Goal: Transaction & Acquisition: Purchase product/service

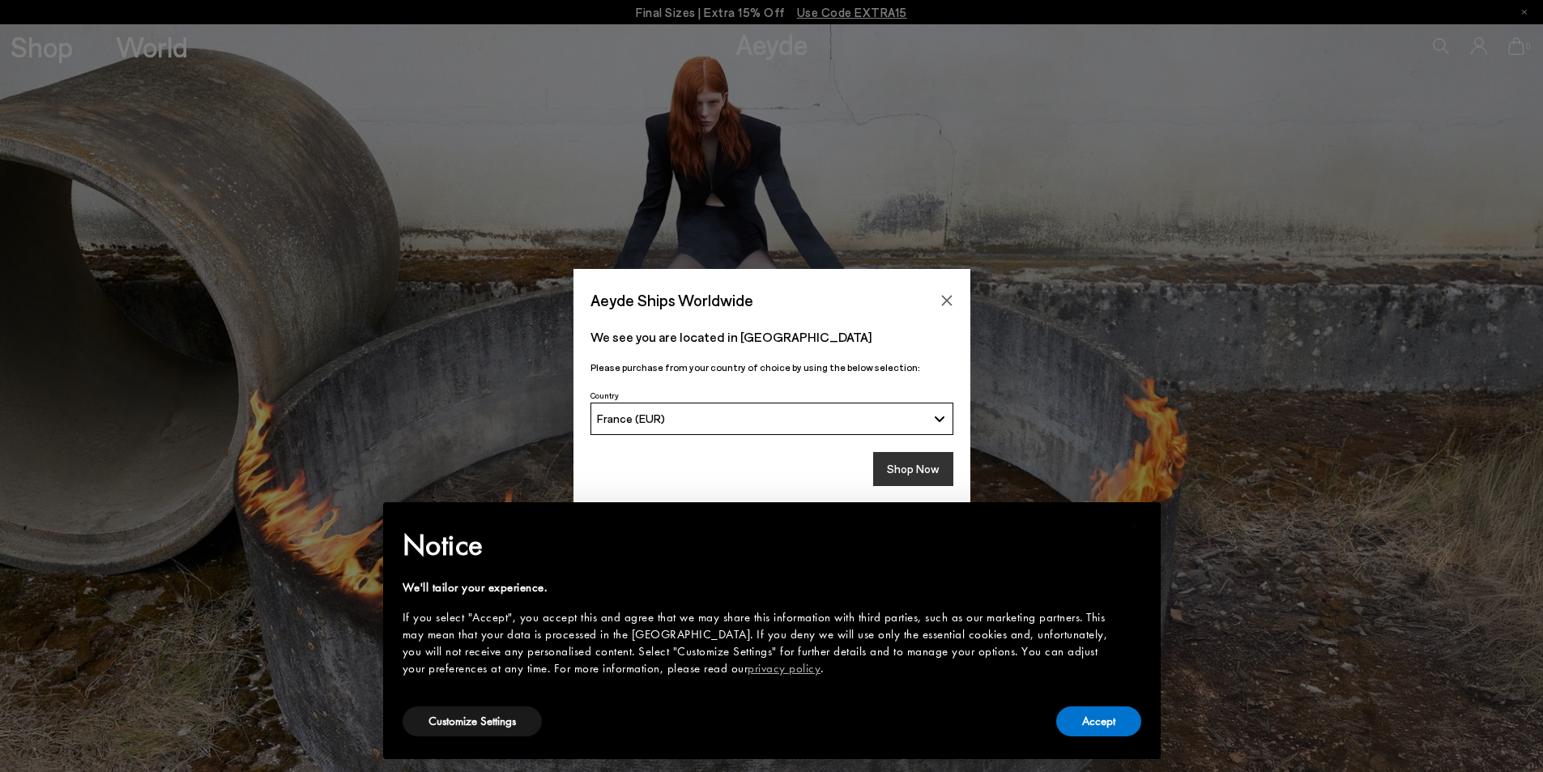
click at [929, 475] on button "Shop Now" at bounding box center [913, 469] width 80 height 34
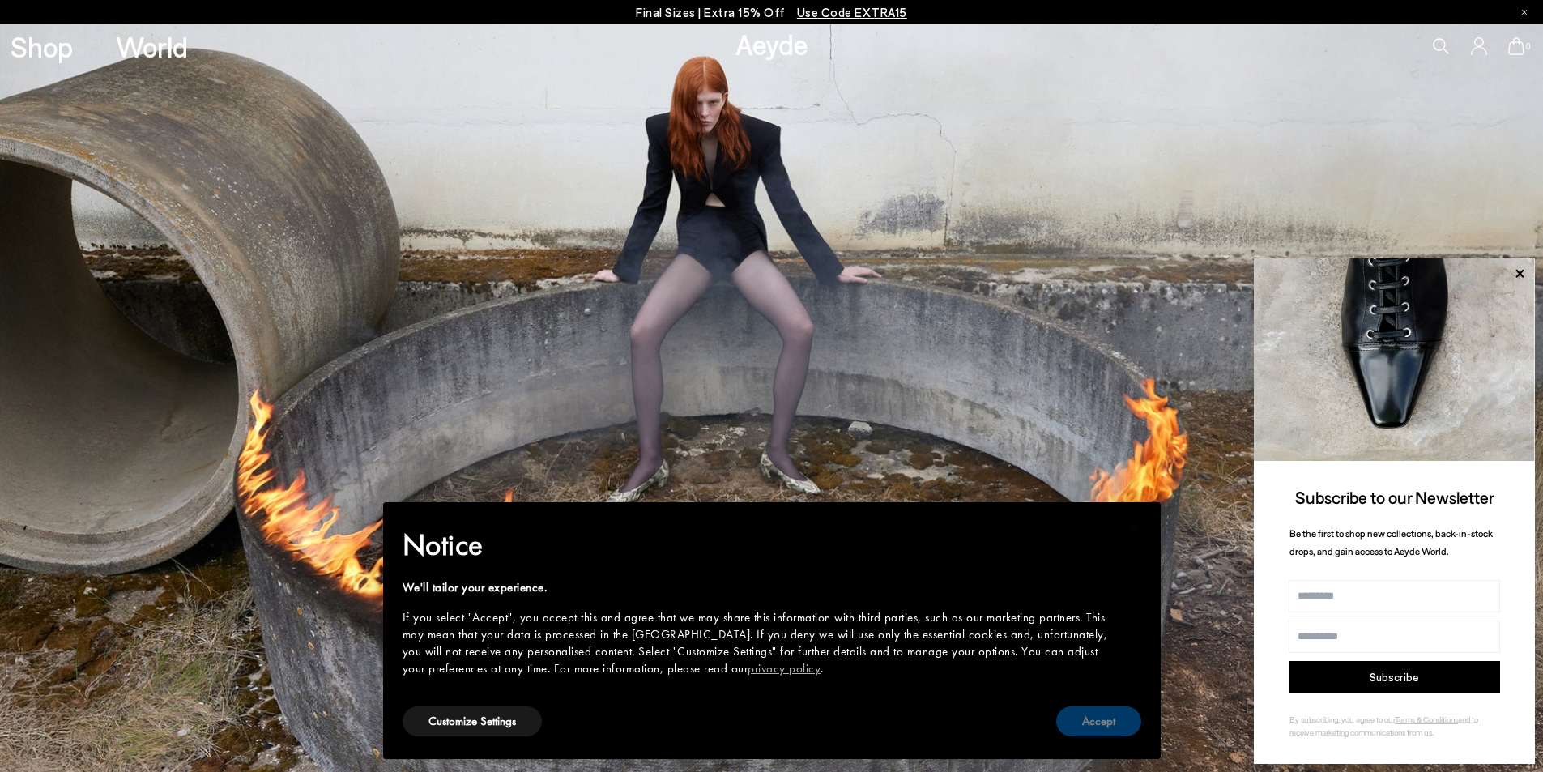
click at [1109, 732] on button "Accept" at bounding box center [1098, 721] width 85 height 30
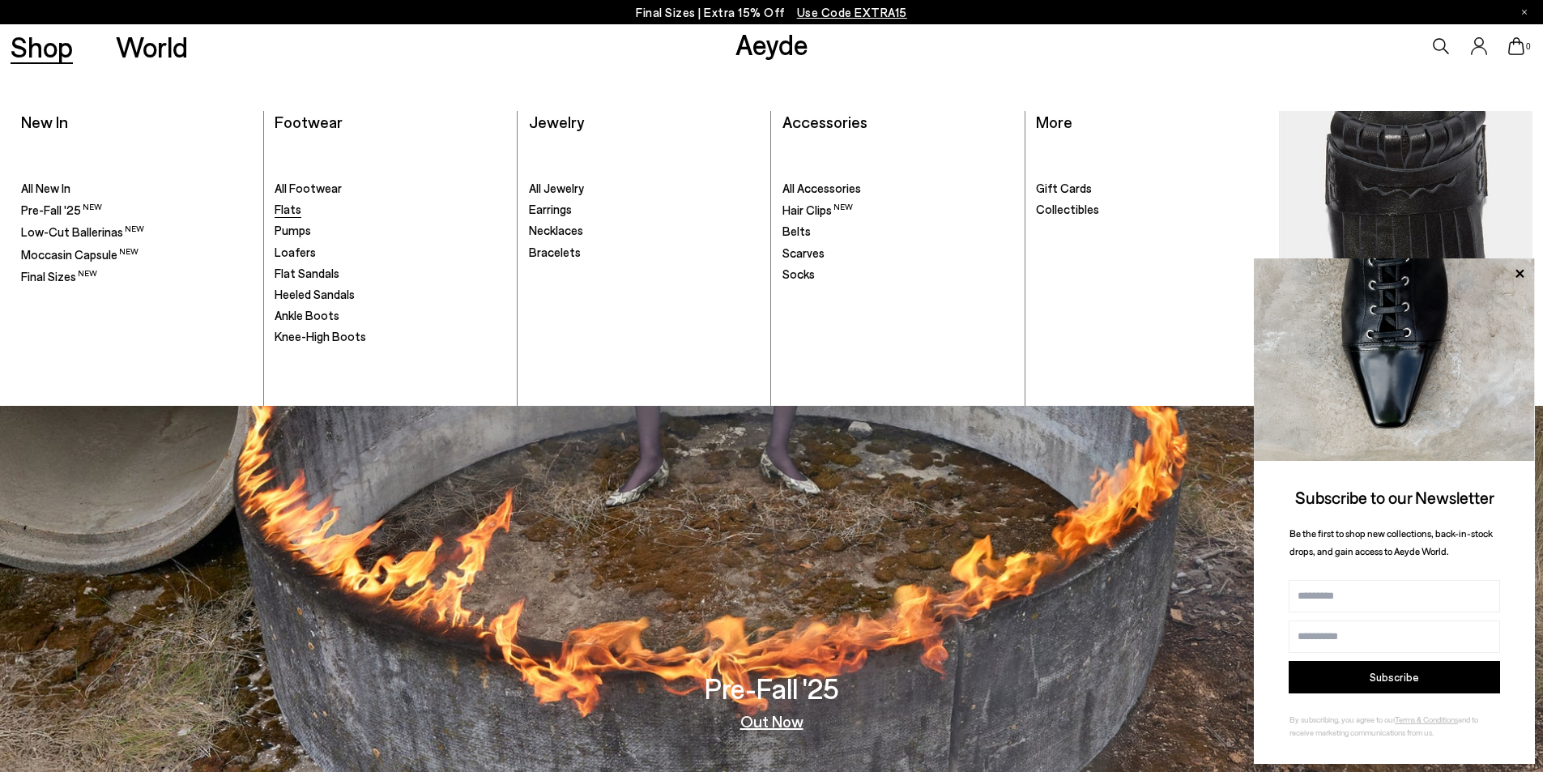
click at [294, 215] on span "Flats" at bounding box center [288, 209] width 27 height 15
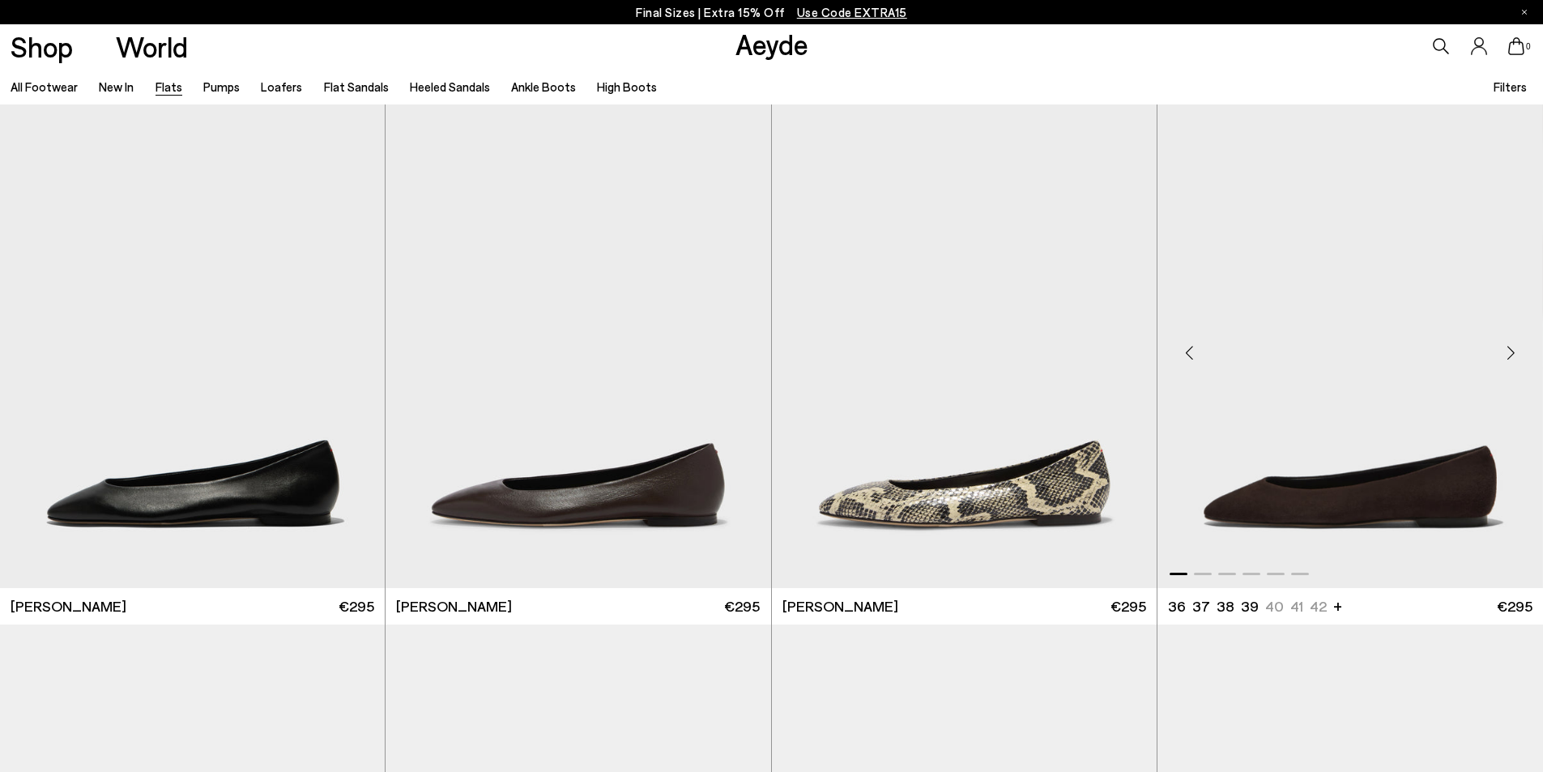
click at [1512, 353] on div "Next slide" at bounding box center [1511, 353] width 49 height 49
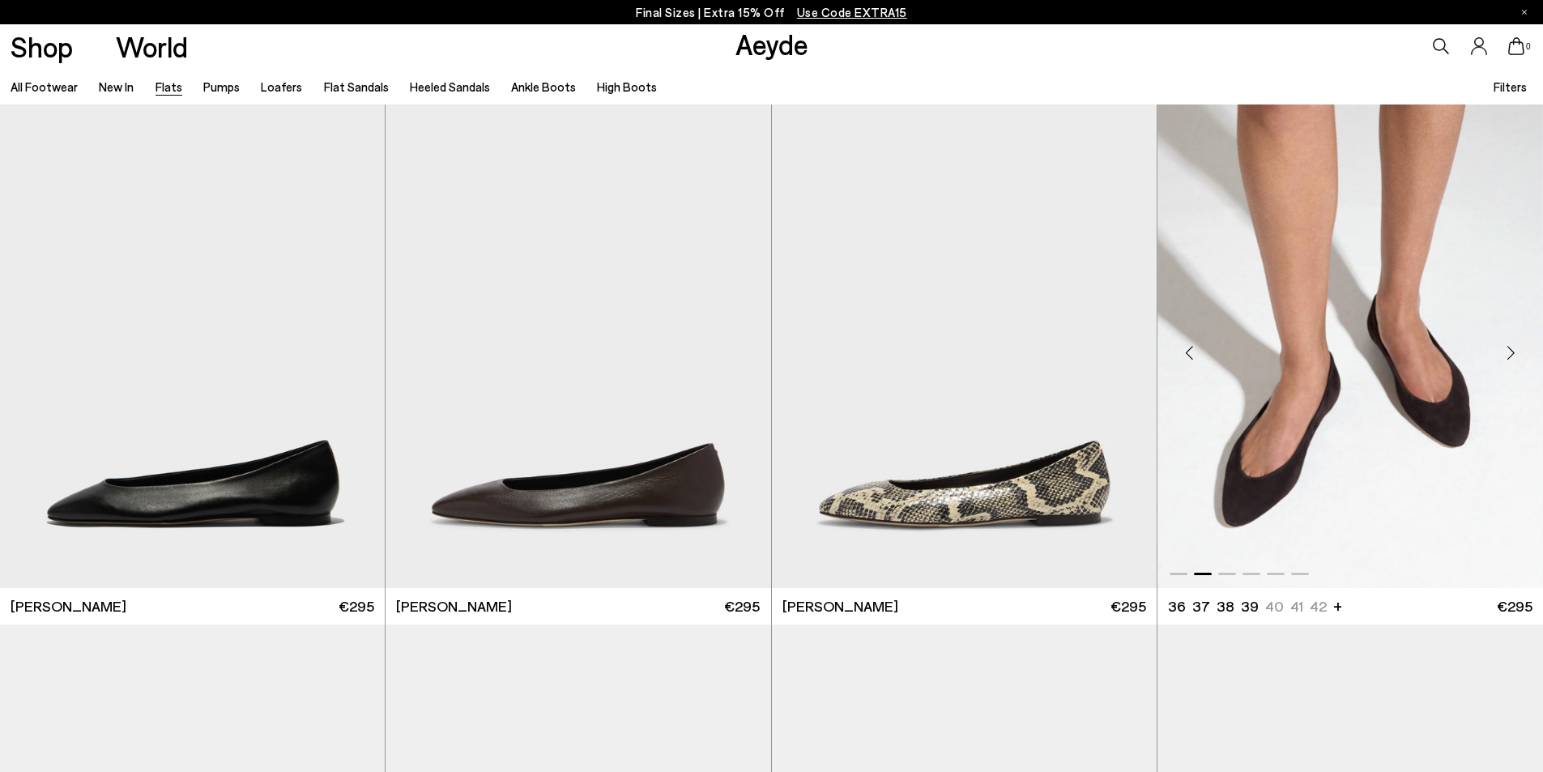
click at [1512, 353] on div "Next slide" at bounding box center [1511, 353] width 49 height 49
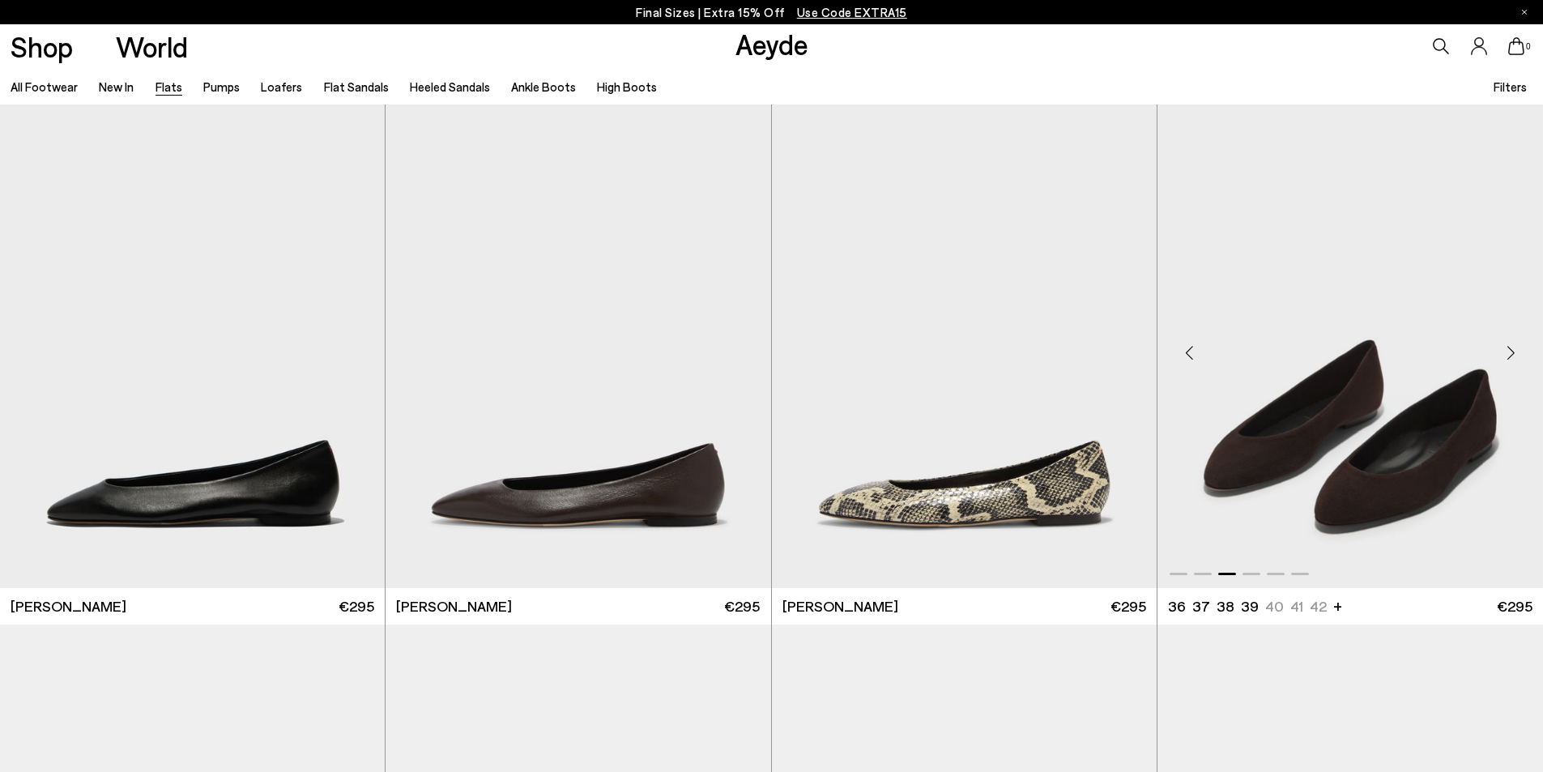
click at [1512, 353] on div "Next slide" at bounding box center [1511, 353] width 49 height 49
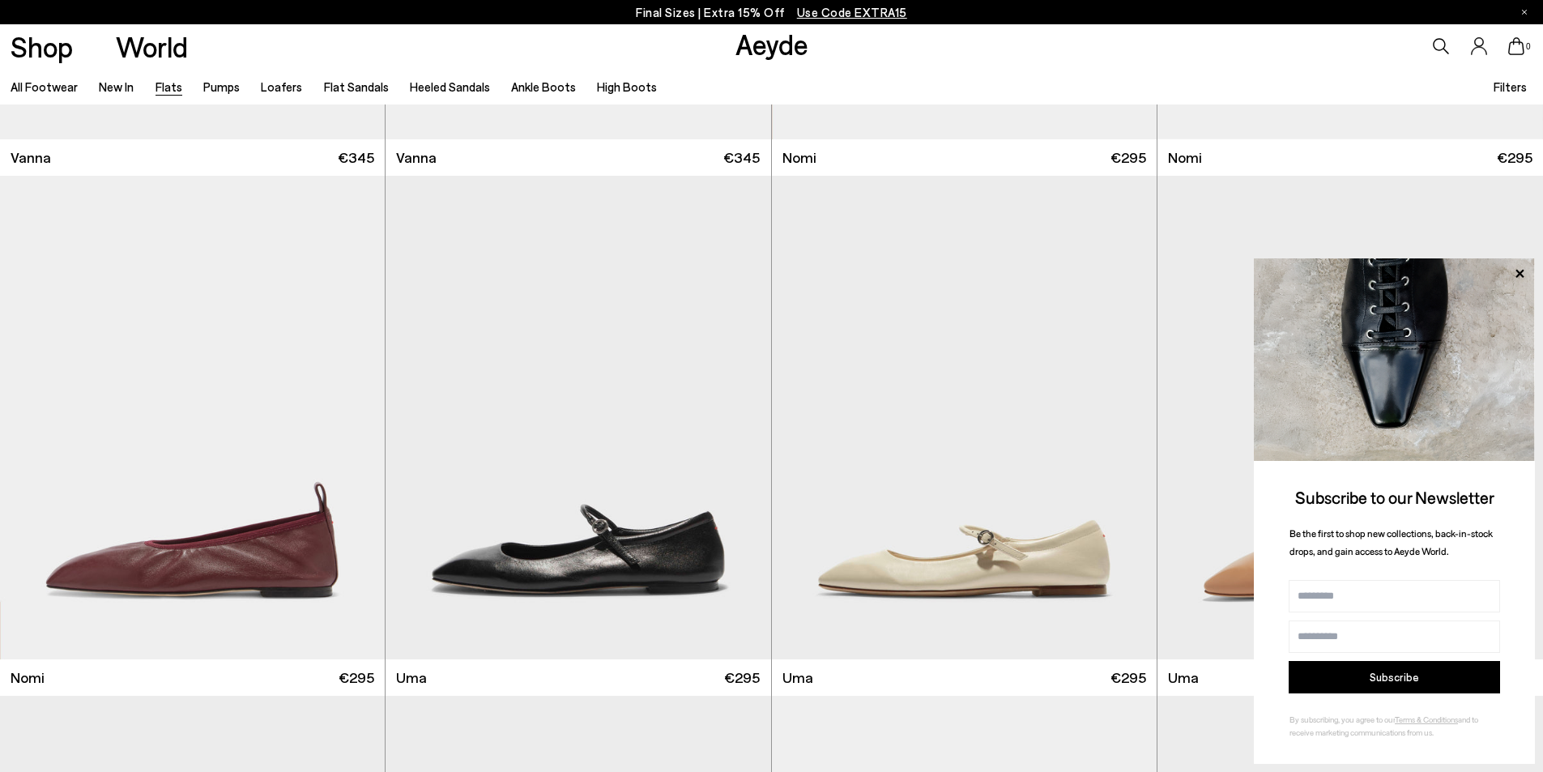
scroll to position [972, 0]
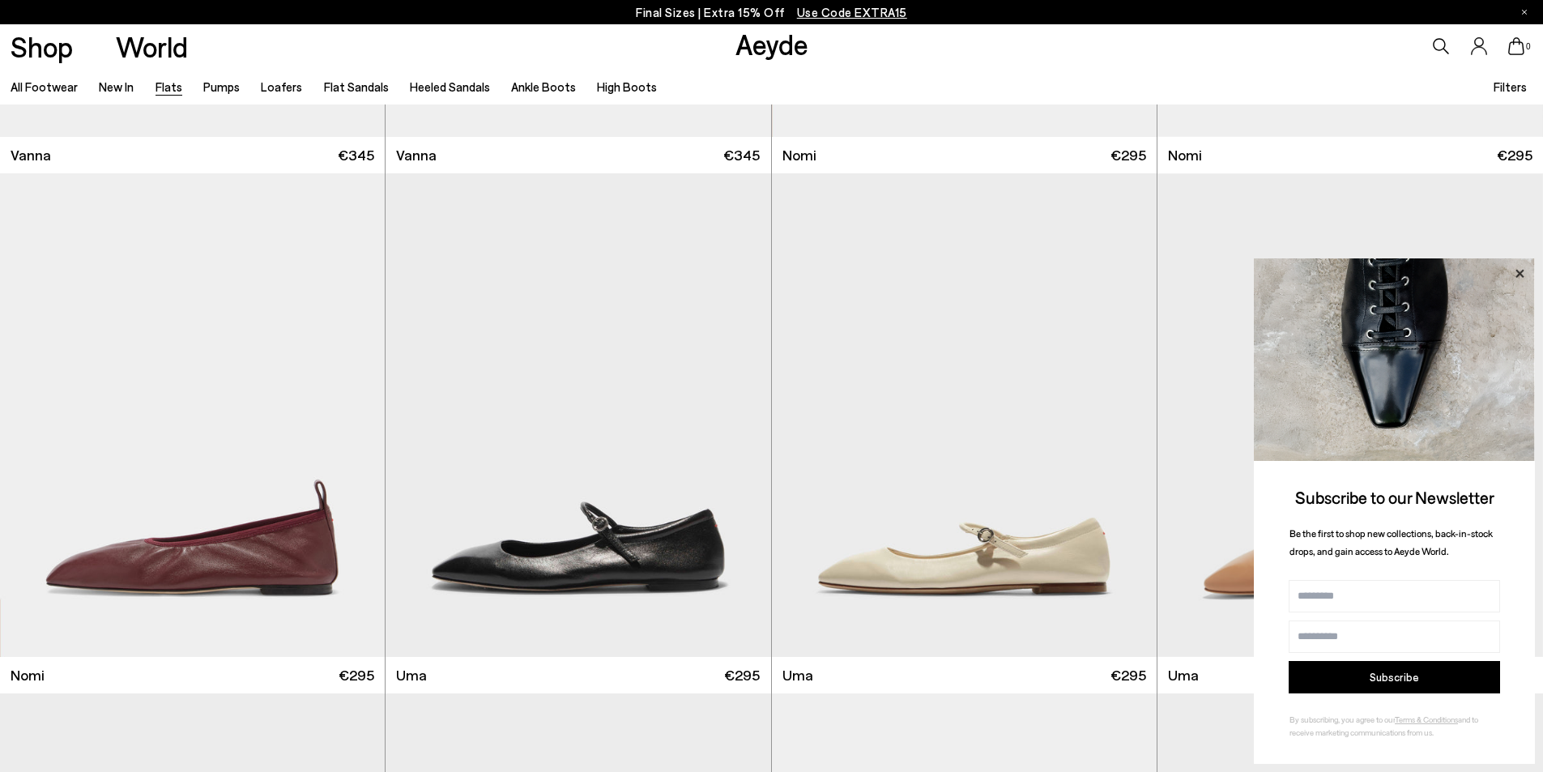
click at [1517, 270] on icon at bounding box center [1520, 273] width 8 height 8
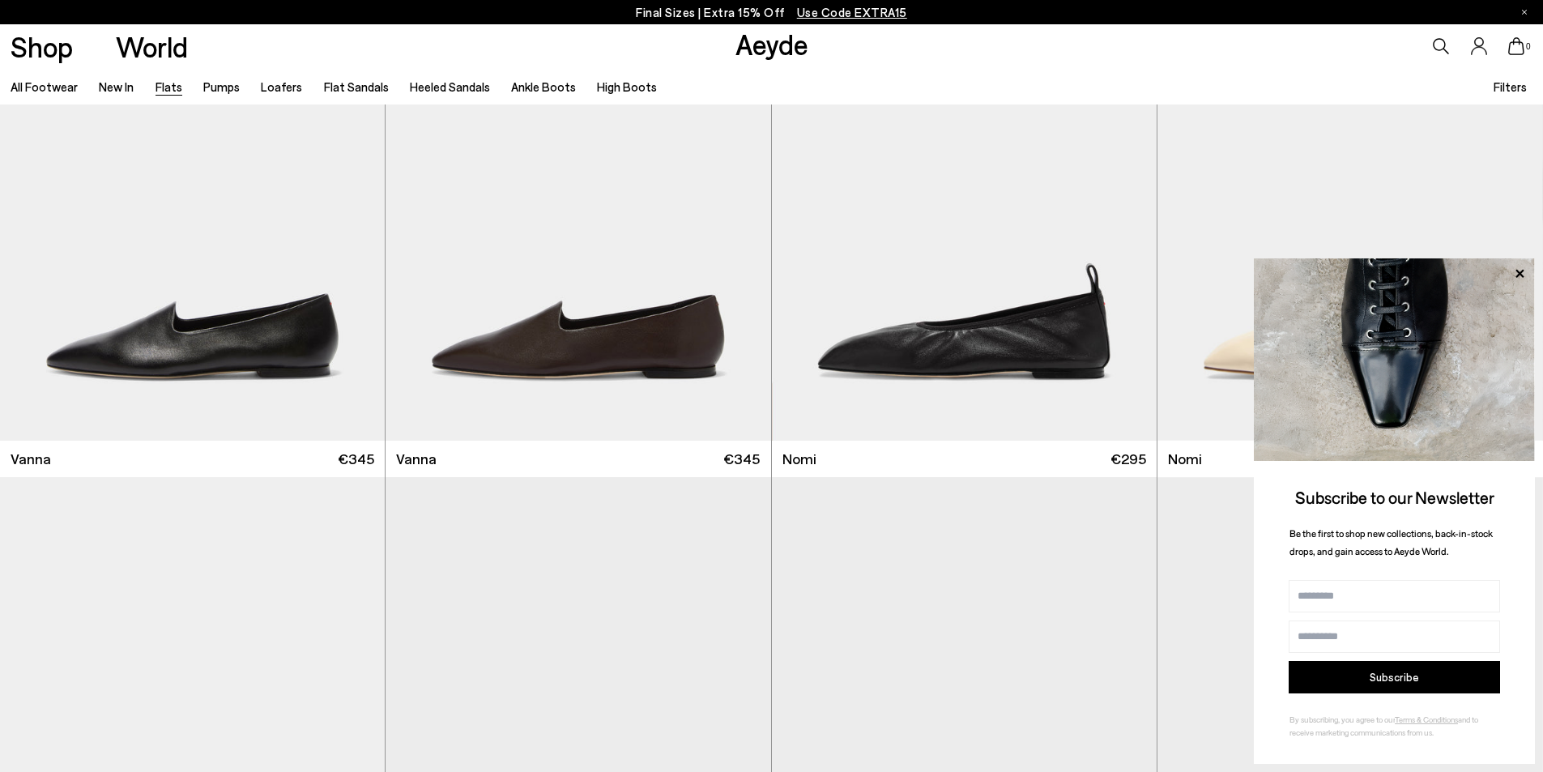
scroll to position [567, 0]
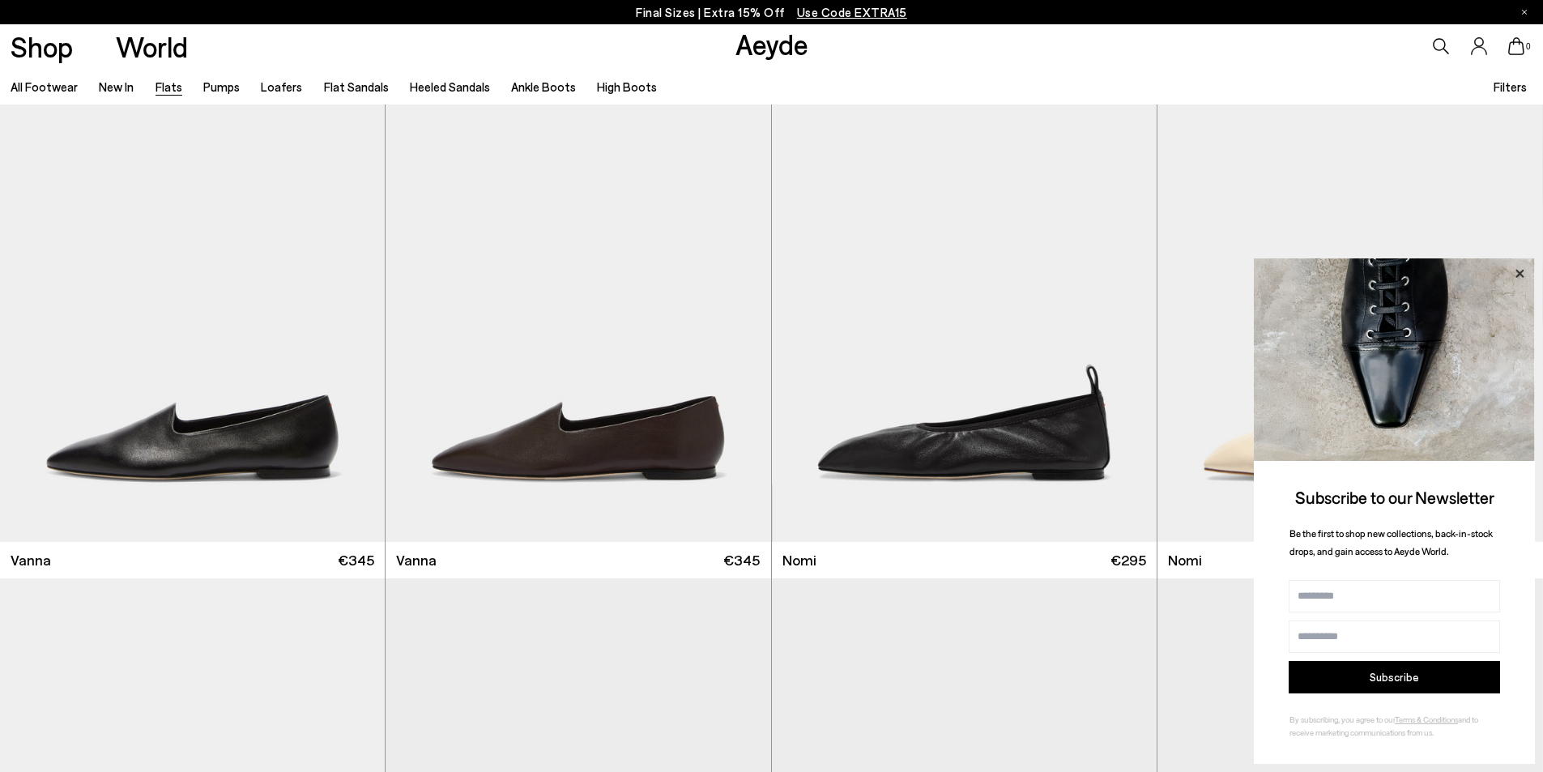
click at [1516, 273] on icon at bounding box center [1519, 273] width 21 height 21
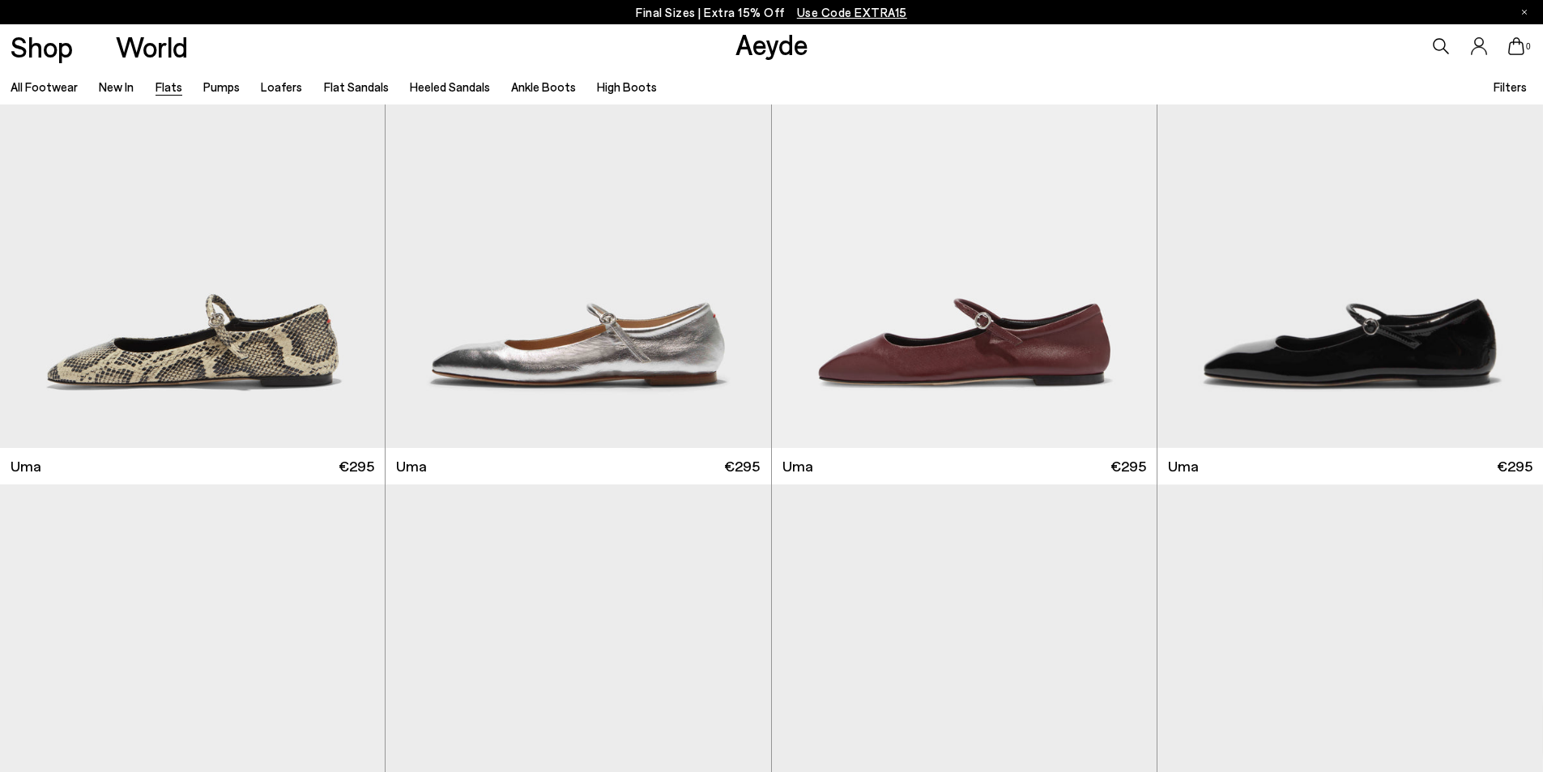
scroll to position [2268, 0]
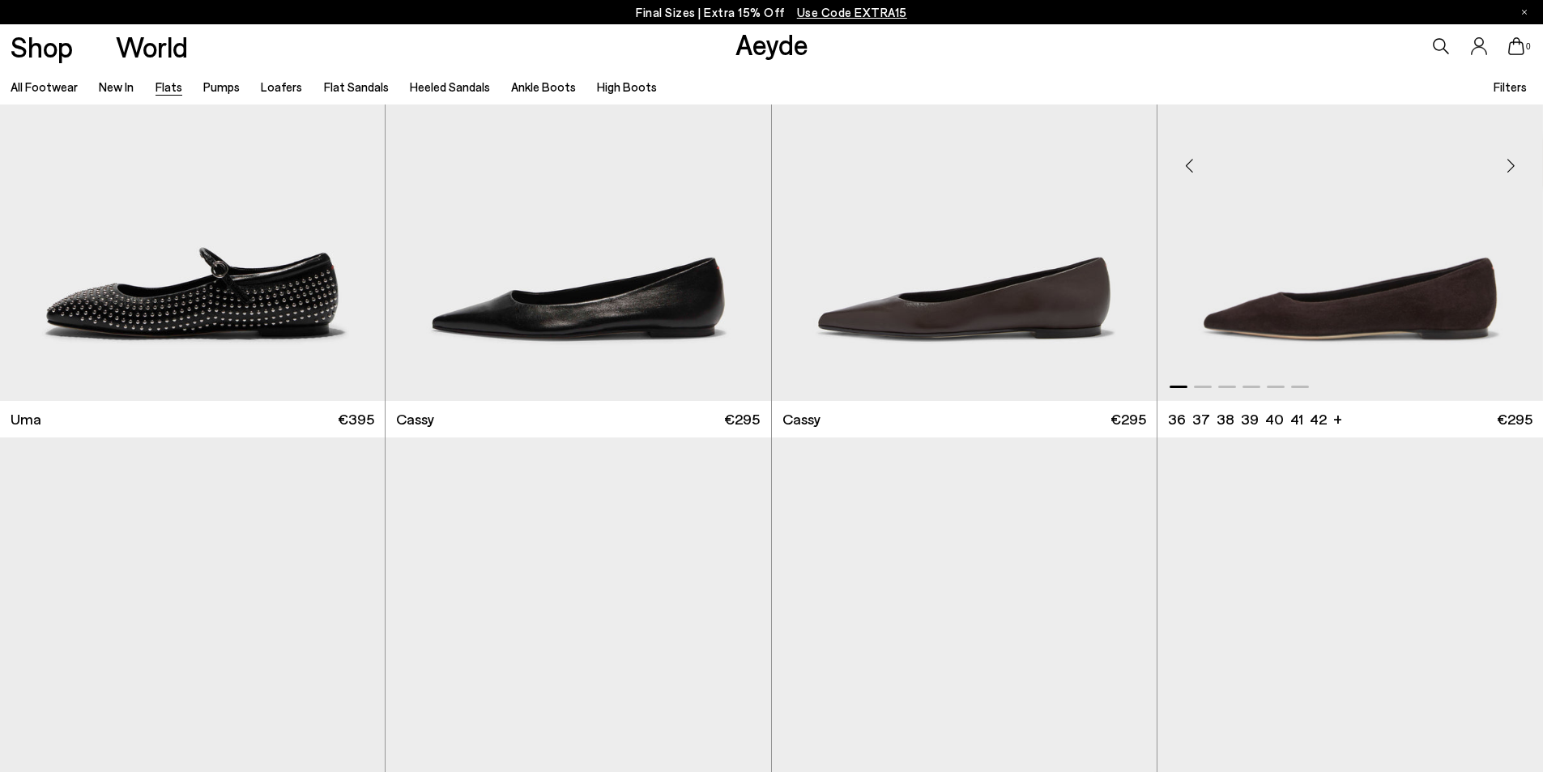
click at [1513, 163] on div "Next slide" at bounding box center [1511, 166] width 49 height 49
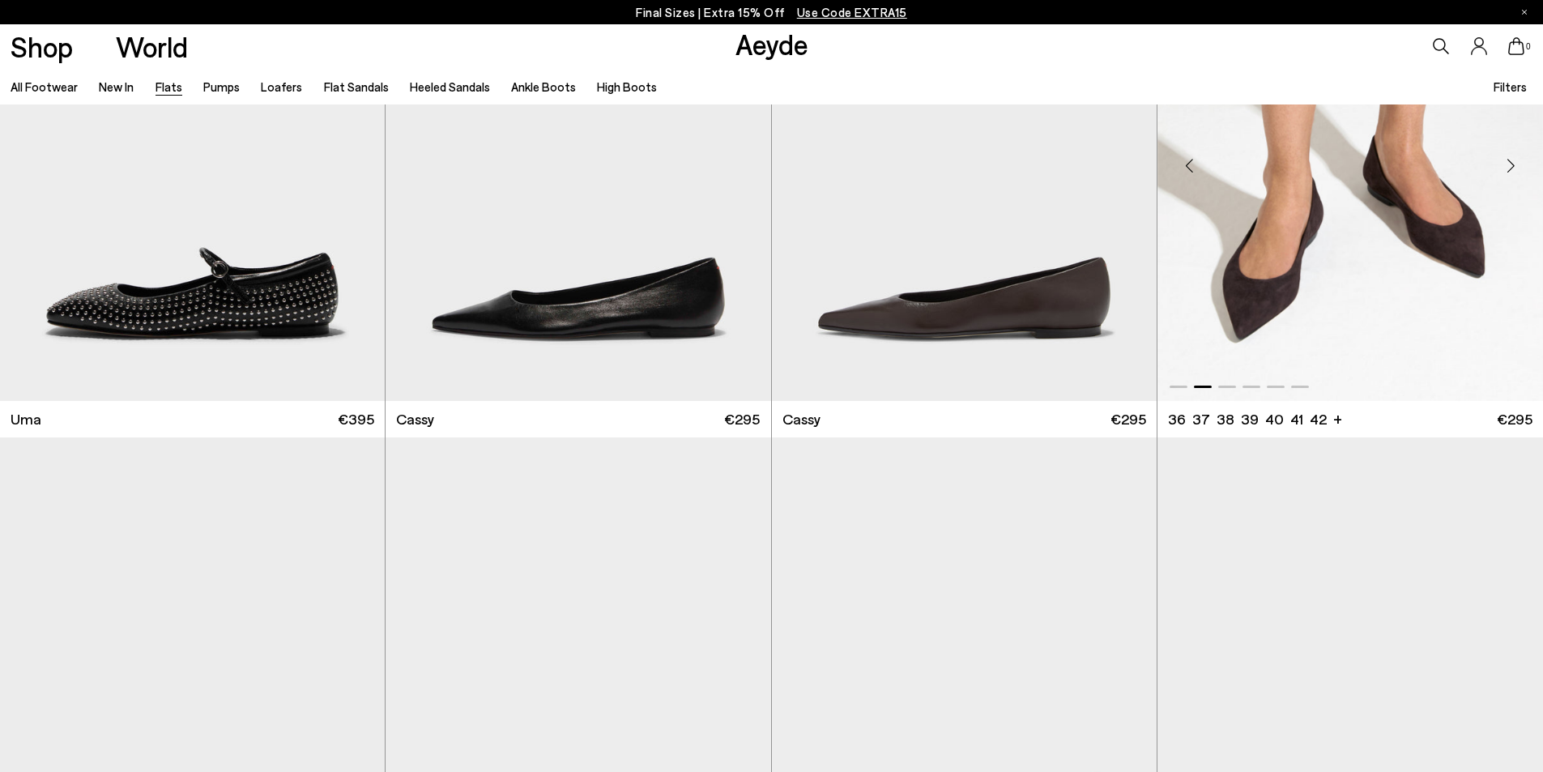
click at [1513, 163] on div "Next slide" at bounding box center [1511, 166] width 49 height 49
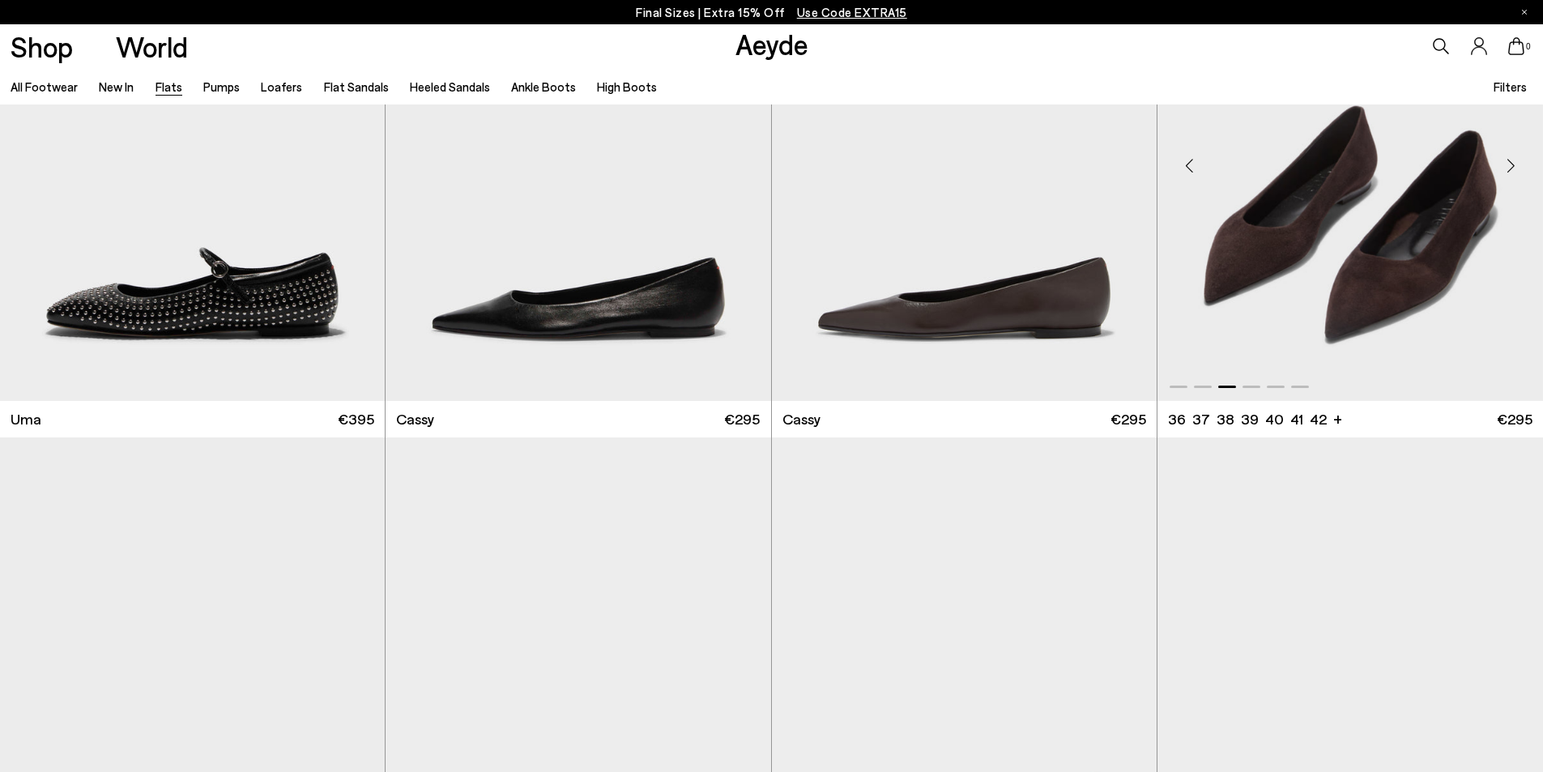
click at [1513, 163] on div "Next slide" at bounding box center [1511, 166] width 49 height 49
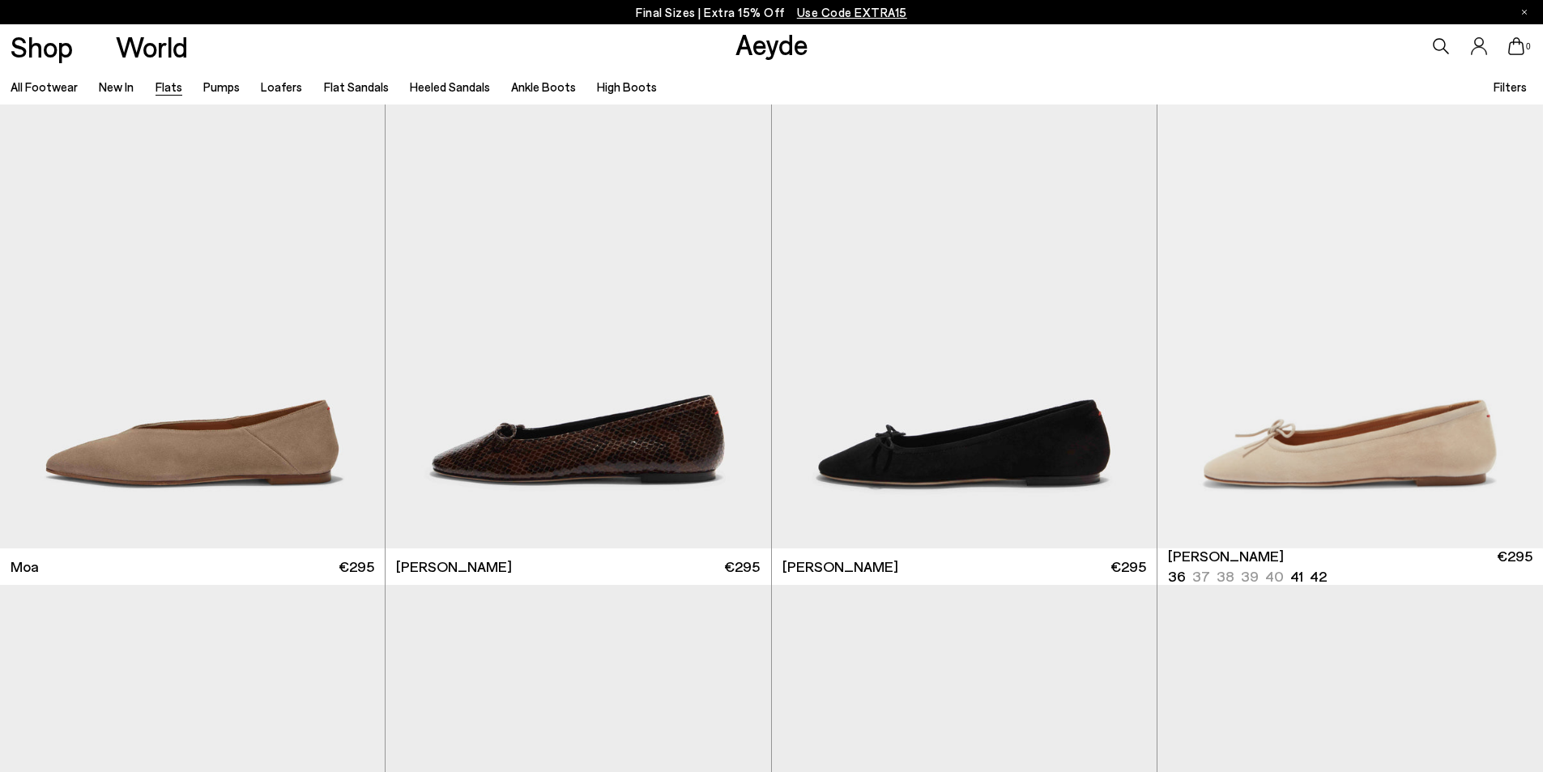
scroll to position [3727, 0]
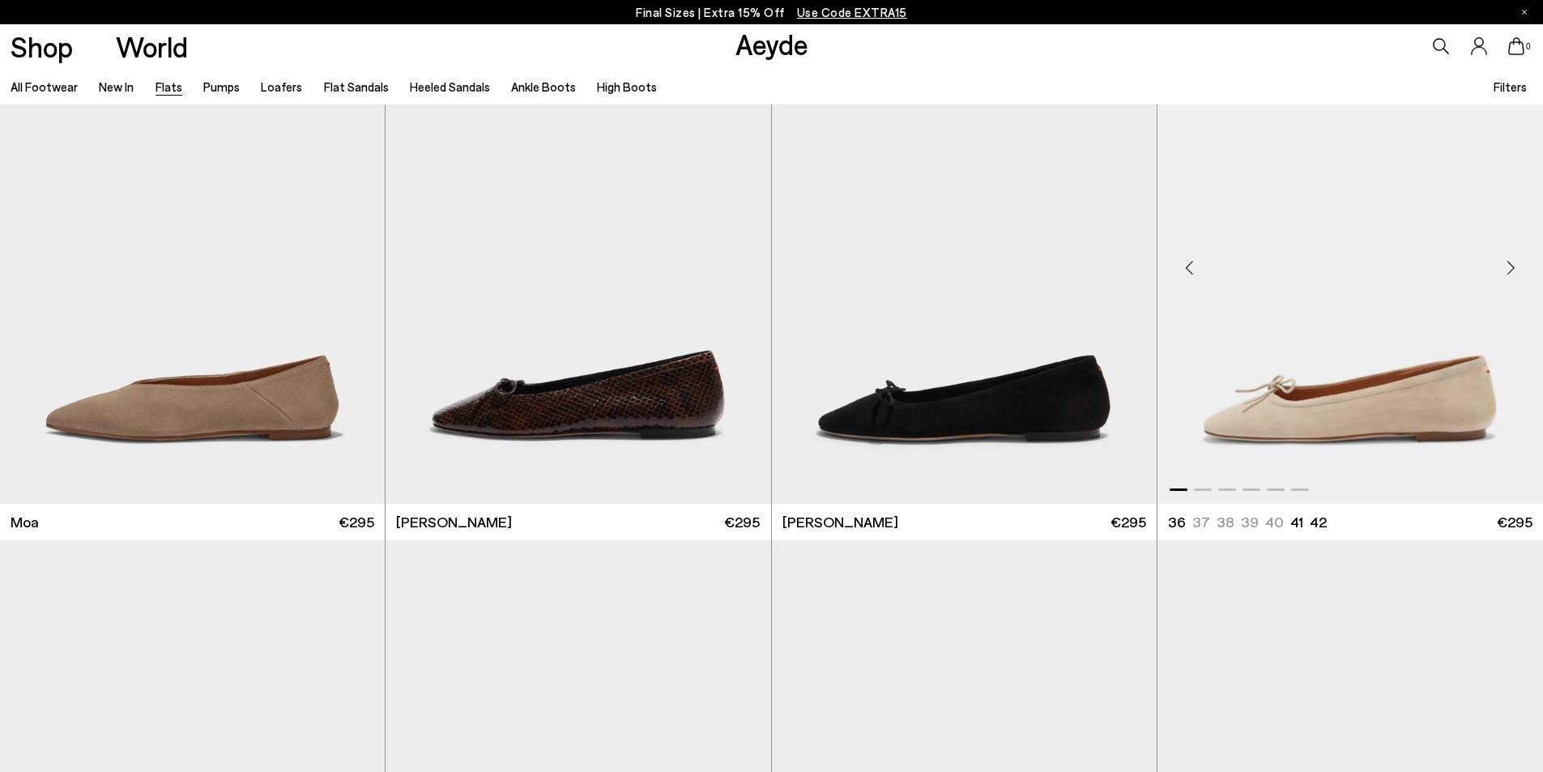
click at [1513, 269] on div "Next slide" at bounding box center [1511, 268] width 49 height 49
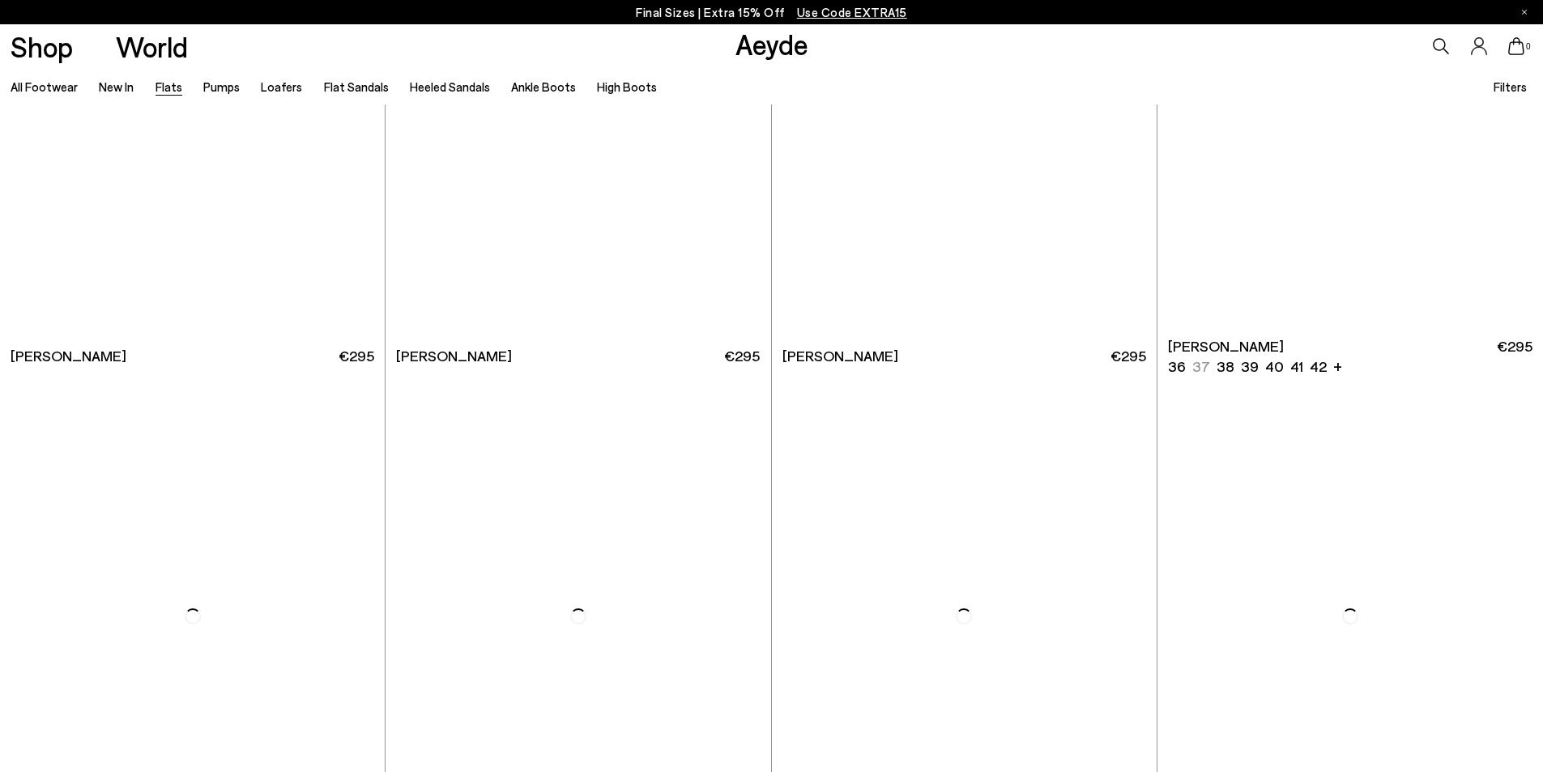
scroll to position [6886, 0]
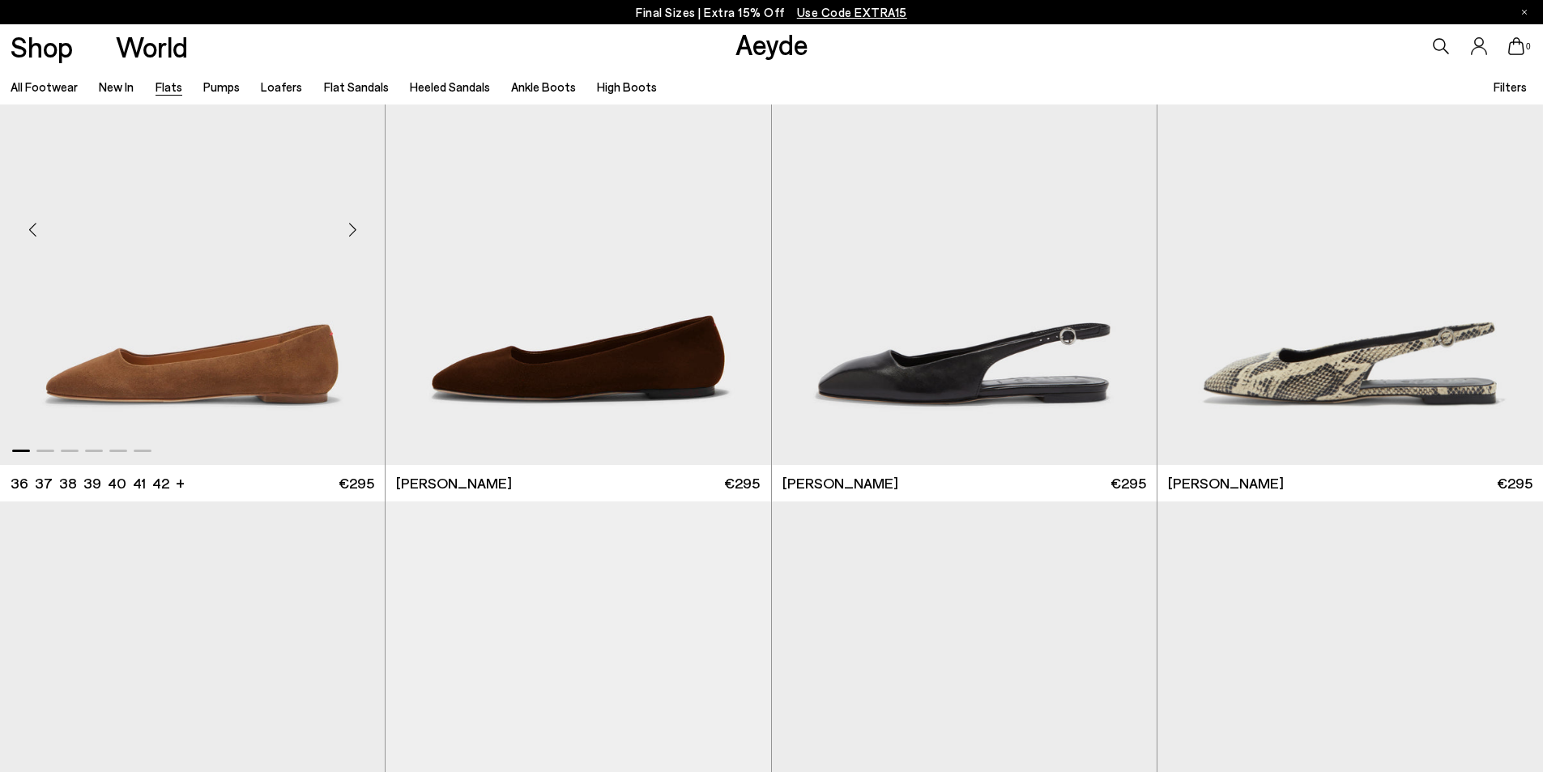
click at [351, 228] on div "Next slide" at bounding box center [352, 230] width 49 height 49
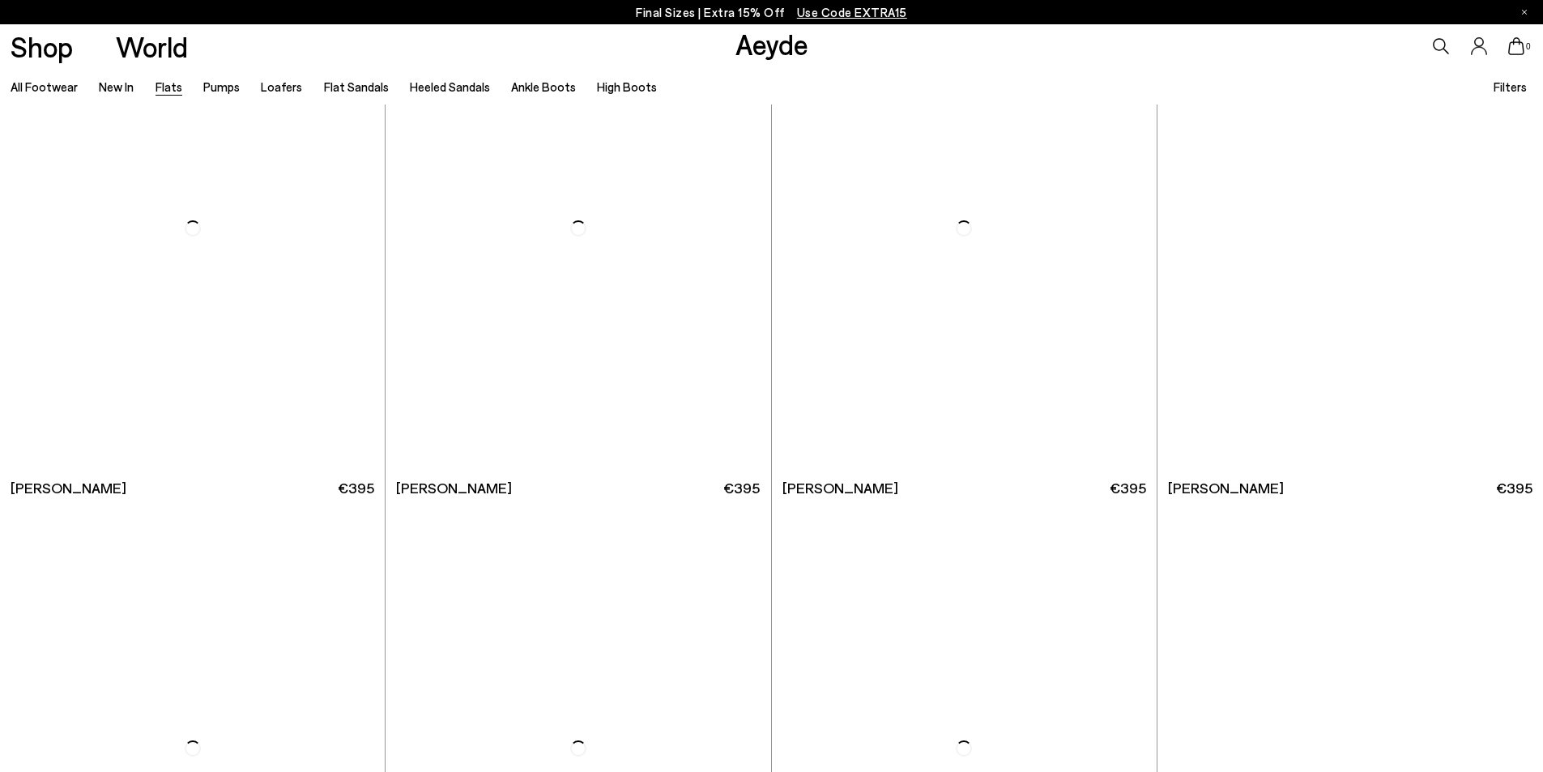
scroll to position [9965, 0]
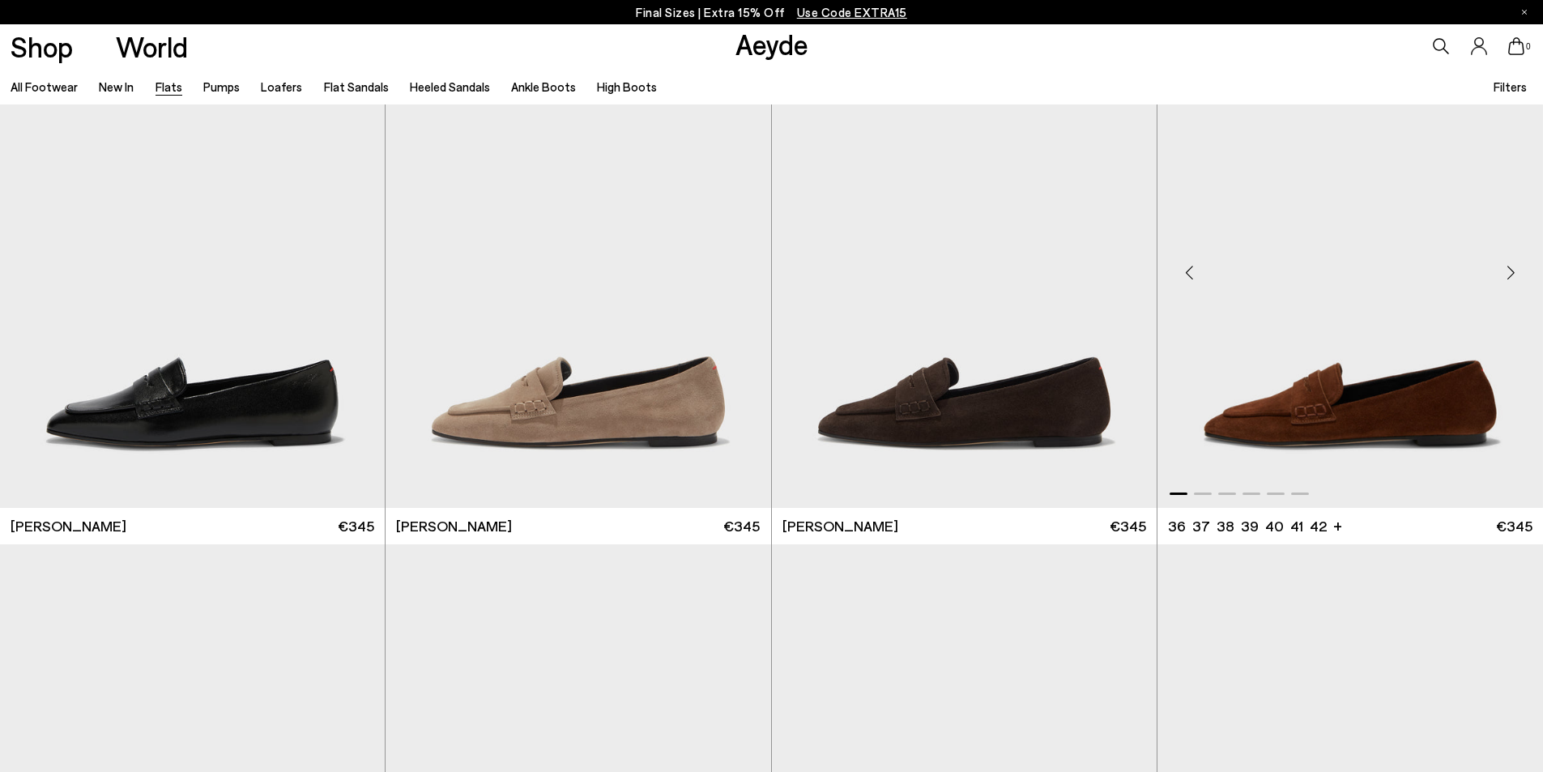
click at [1509, 271] on div "Next slide" at bounding box center [1511, 273] width 49 height 49
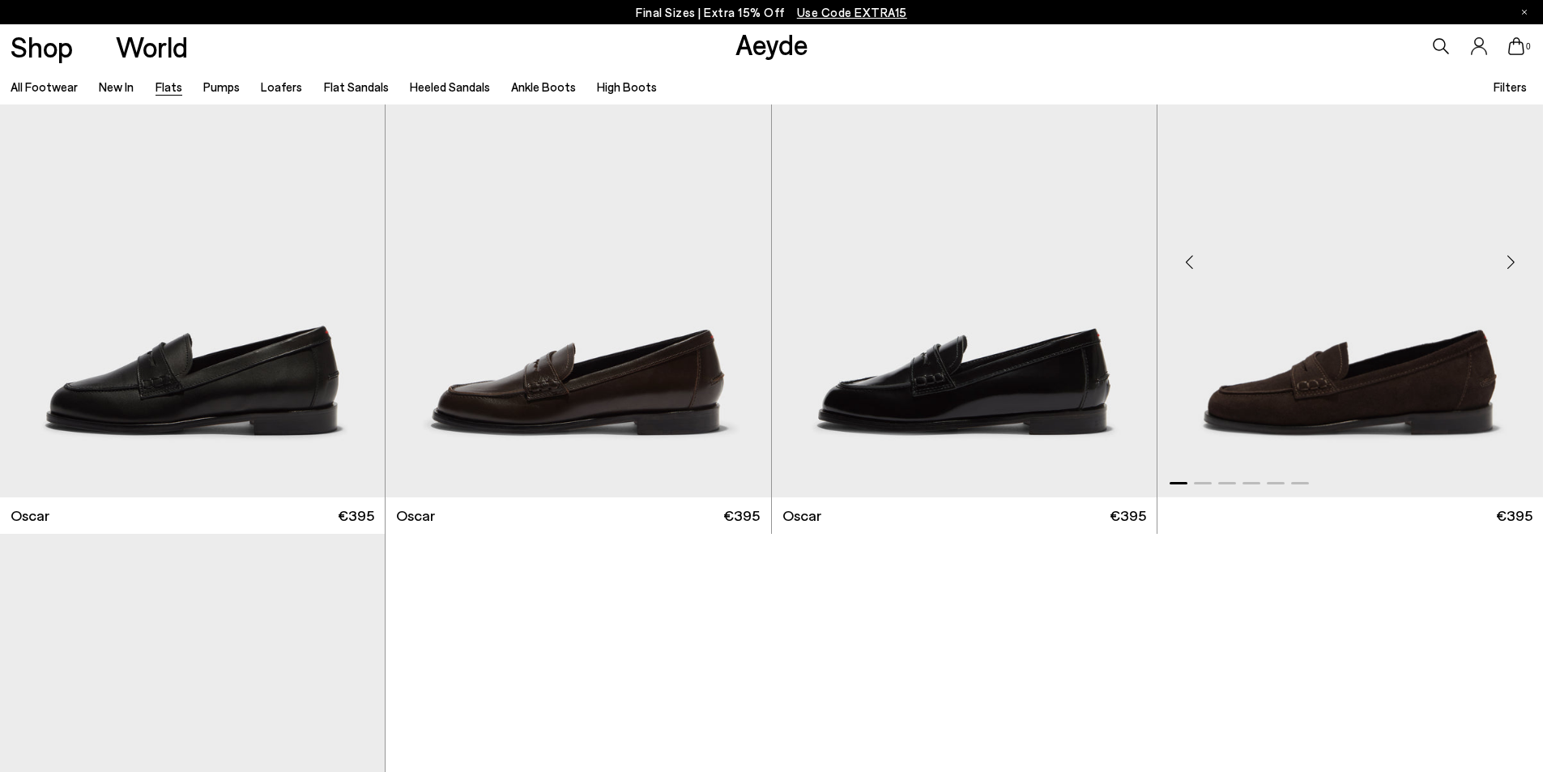
scroll to position [10451, 0]
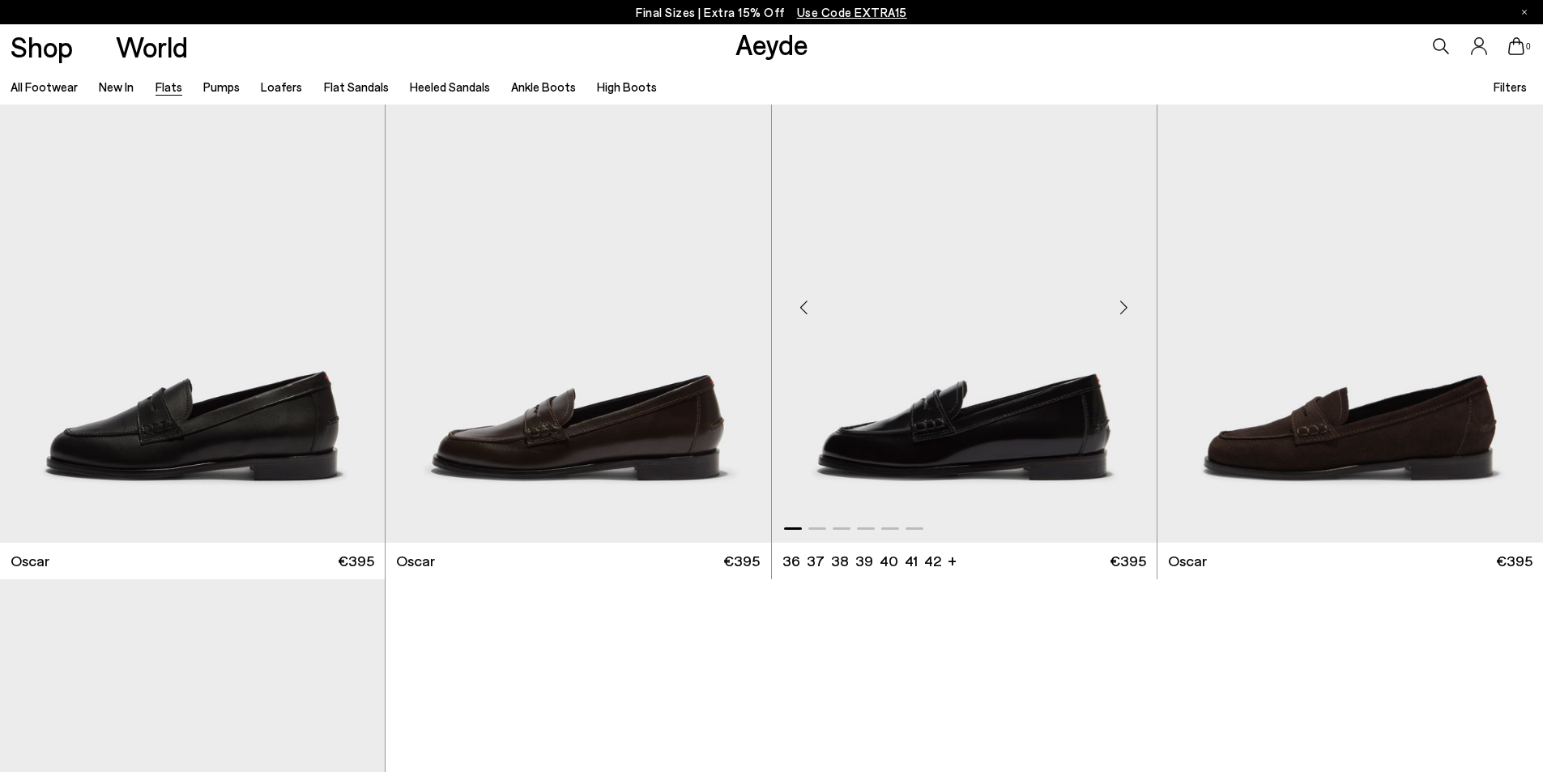
click at [1126, 307] on div "Next slide" at bounding box center [1124, 307] width 49 height 49
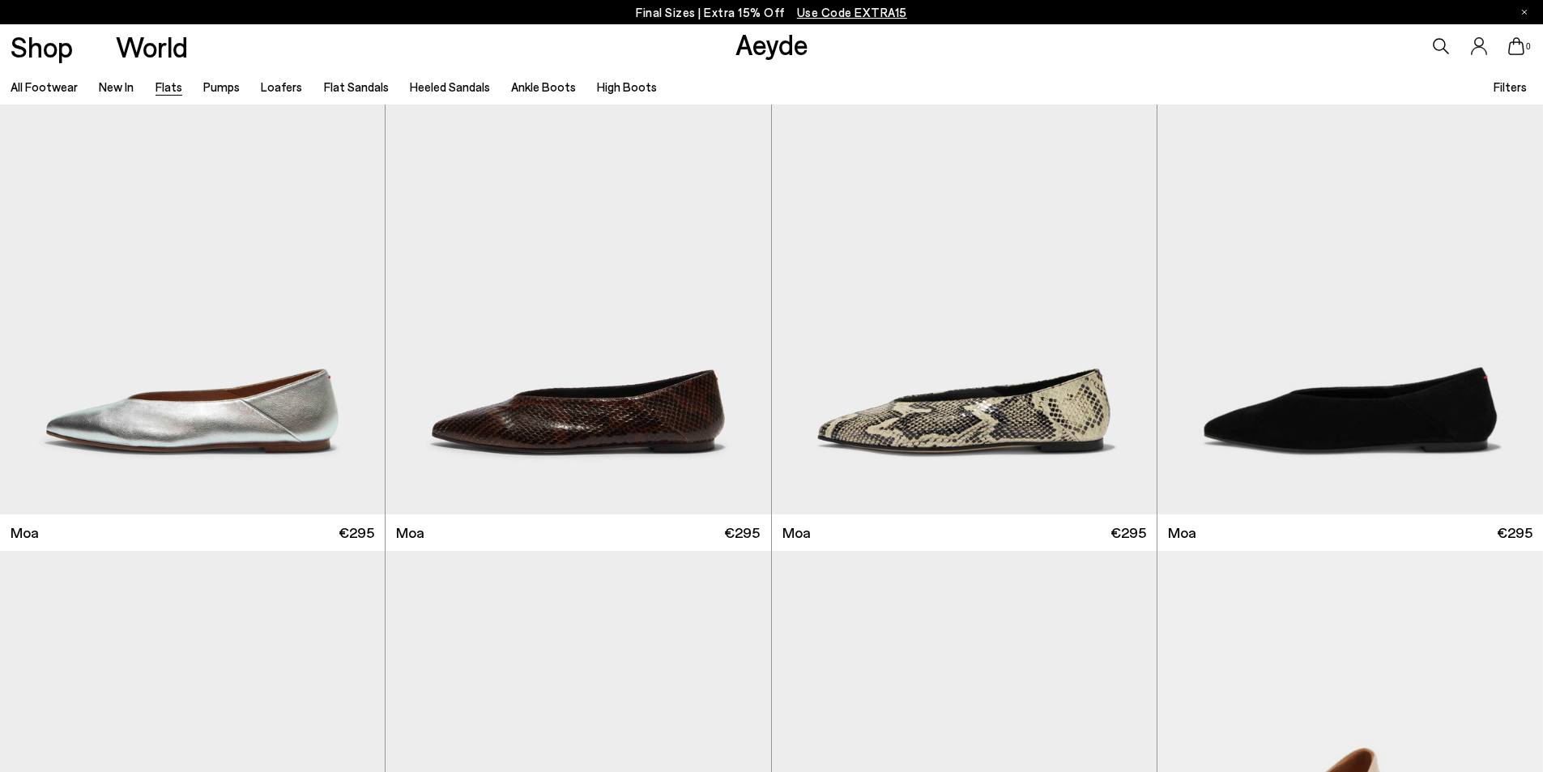
scroll to position [0, 0]
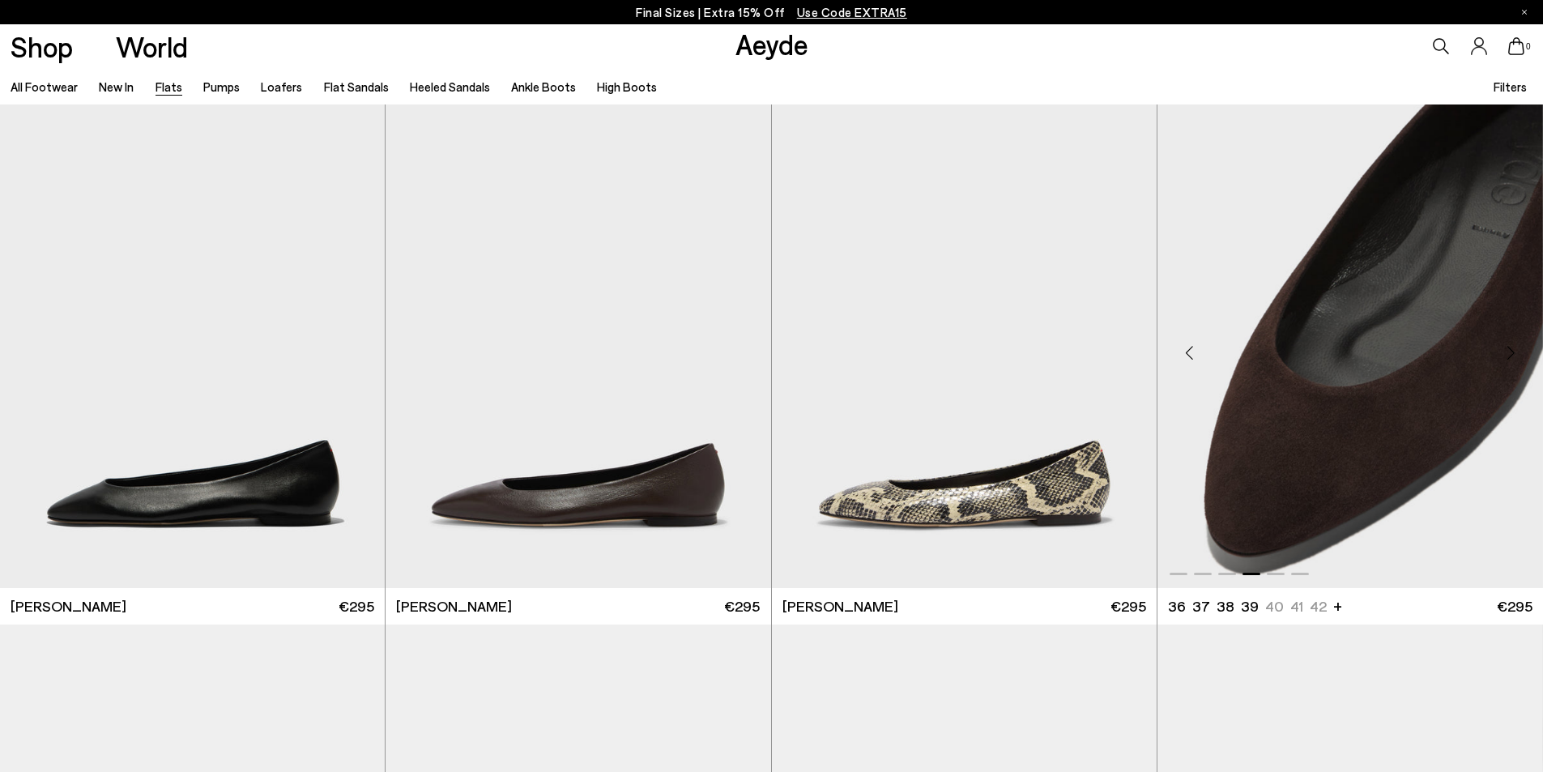
click at [1368, 207] on img "4 / 6" at bounding box center [1351, 347] width 386 height 484
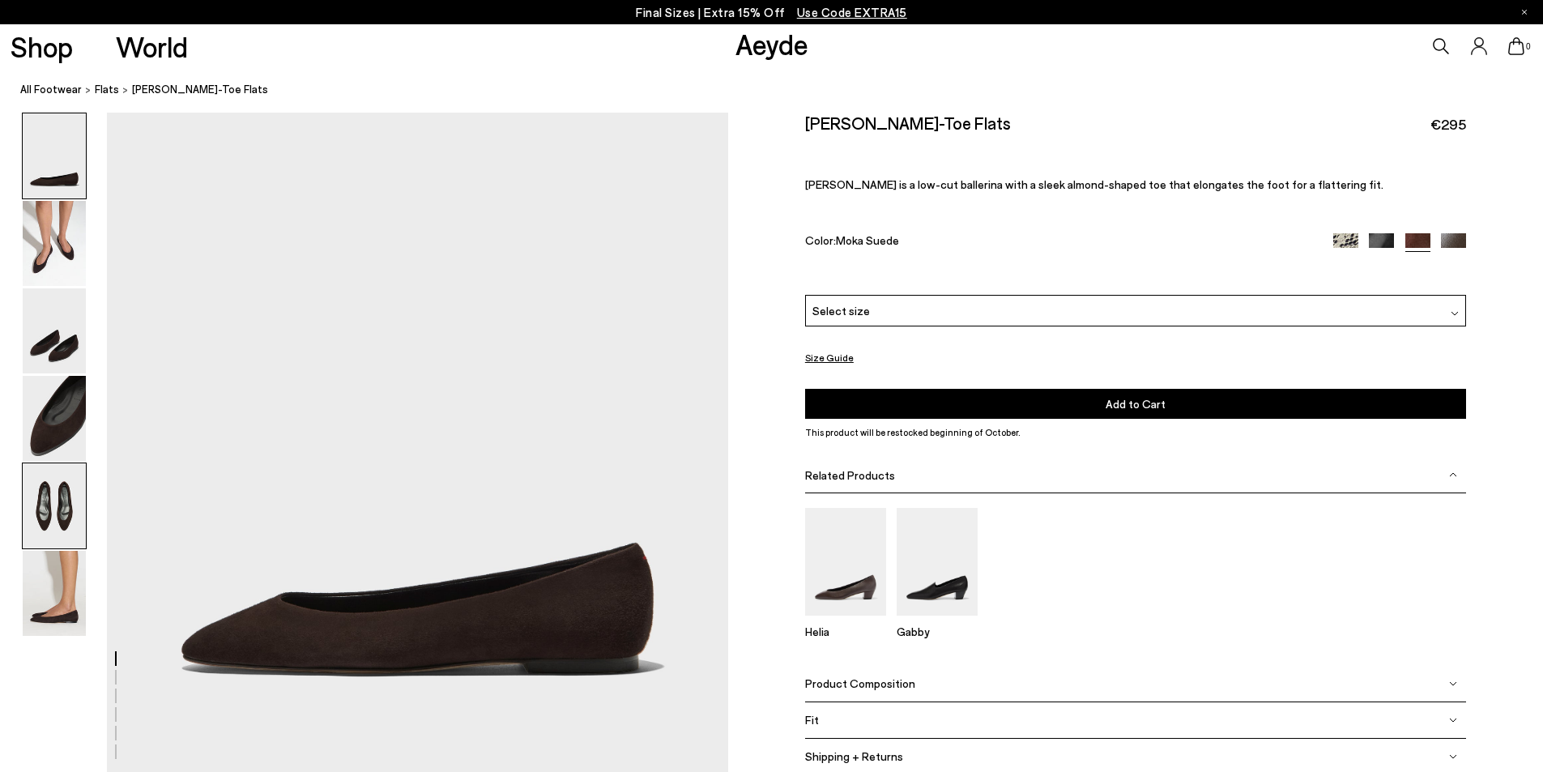
click at [36, 519] on img at bounding box center [54, 505] width 63 height 85
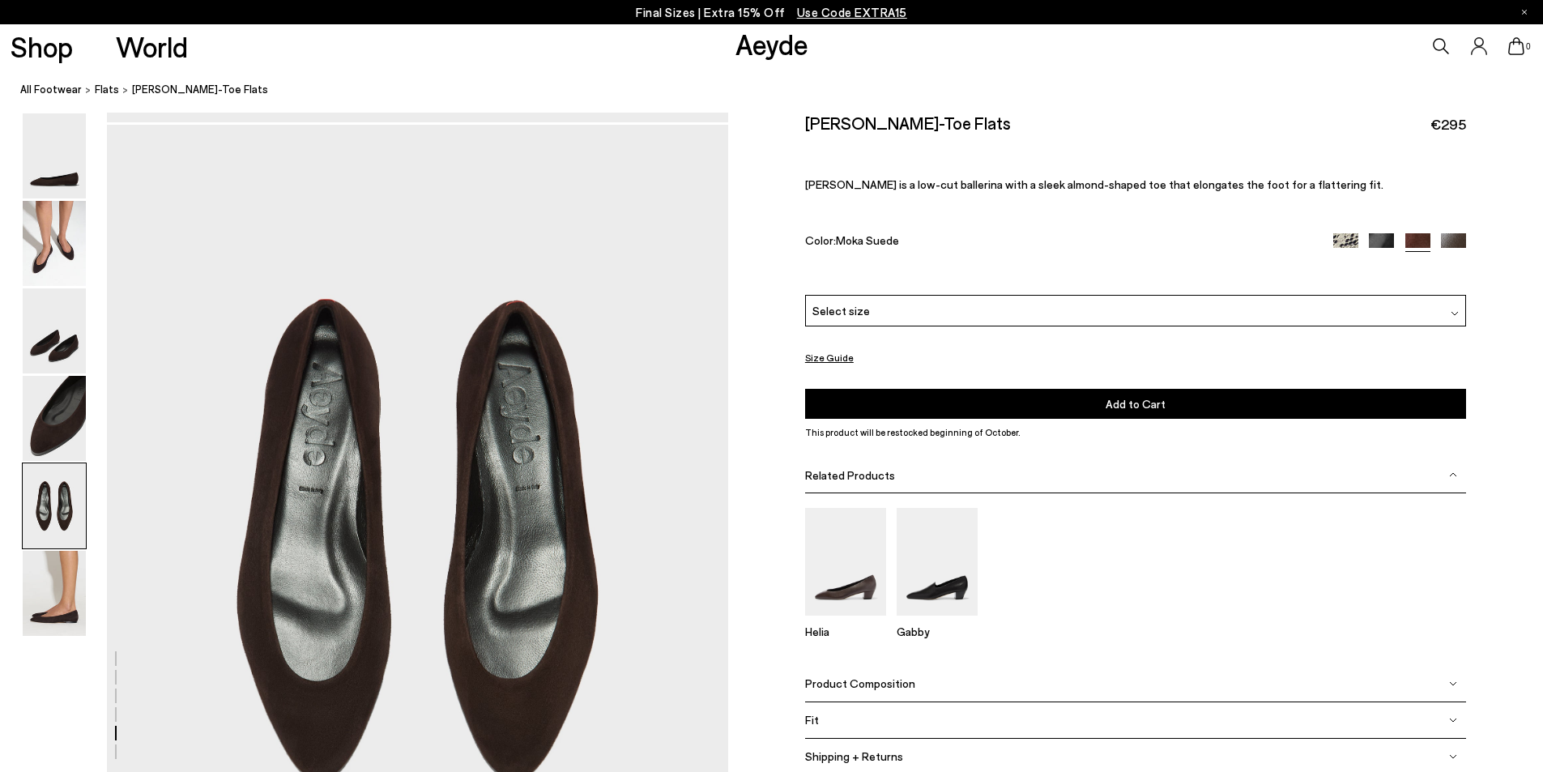
scroll to position [3155, 0]
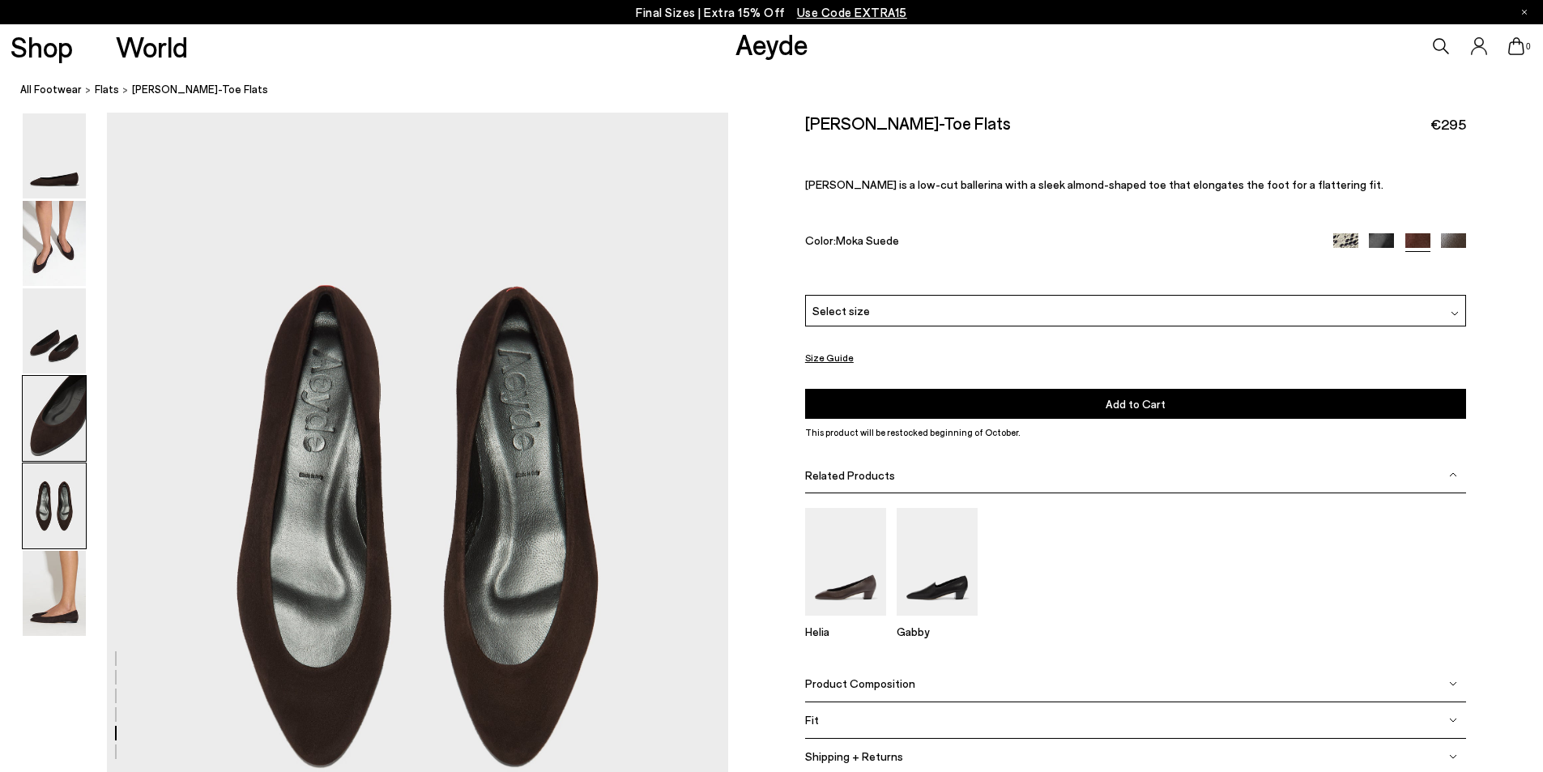
click at [54, 429] on img at bounding box center [54, 418] width 63 height 85
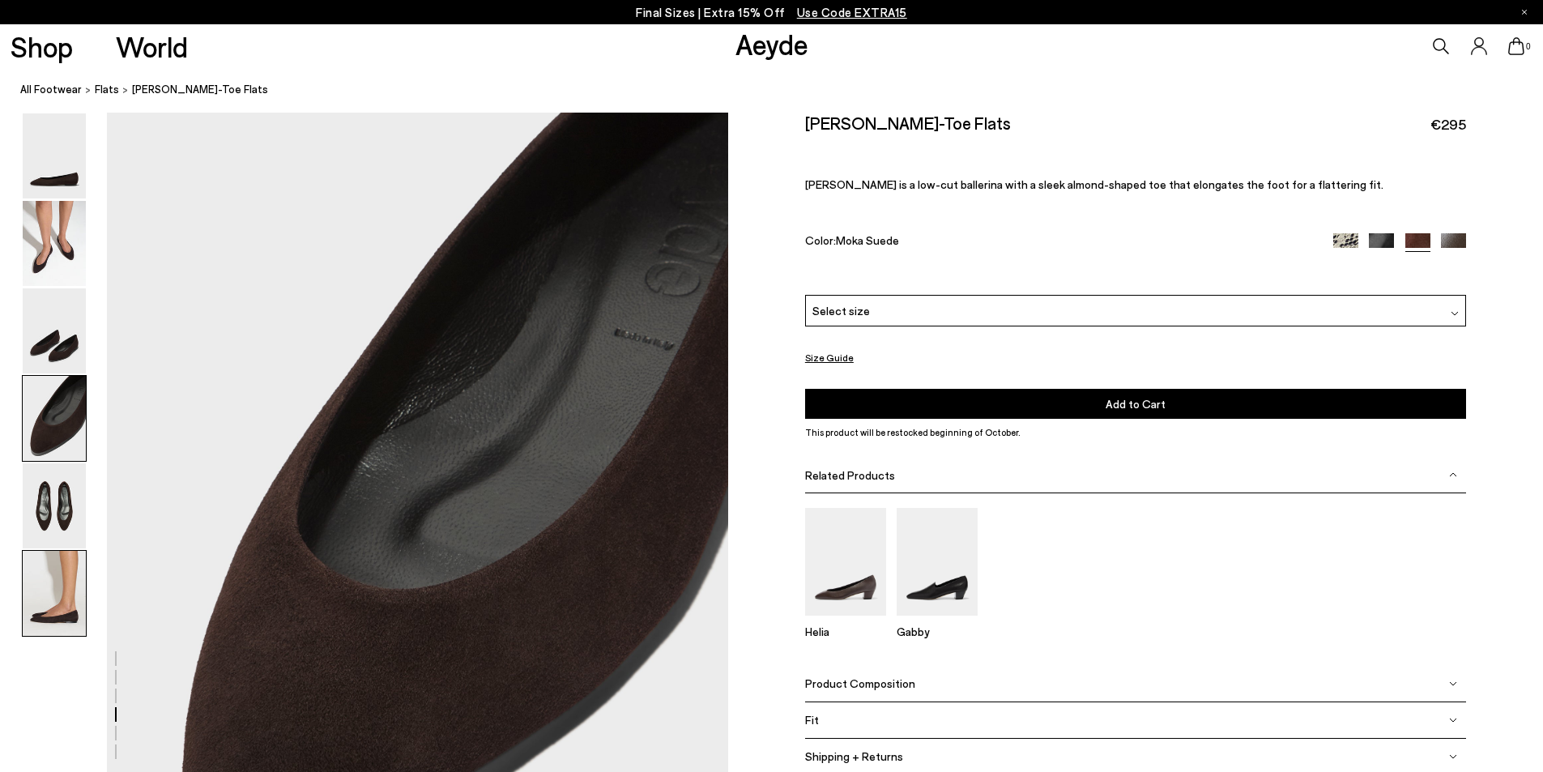
click at [65, 600] on img at bounding box center [54, 593] width 63 height 85
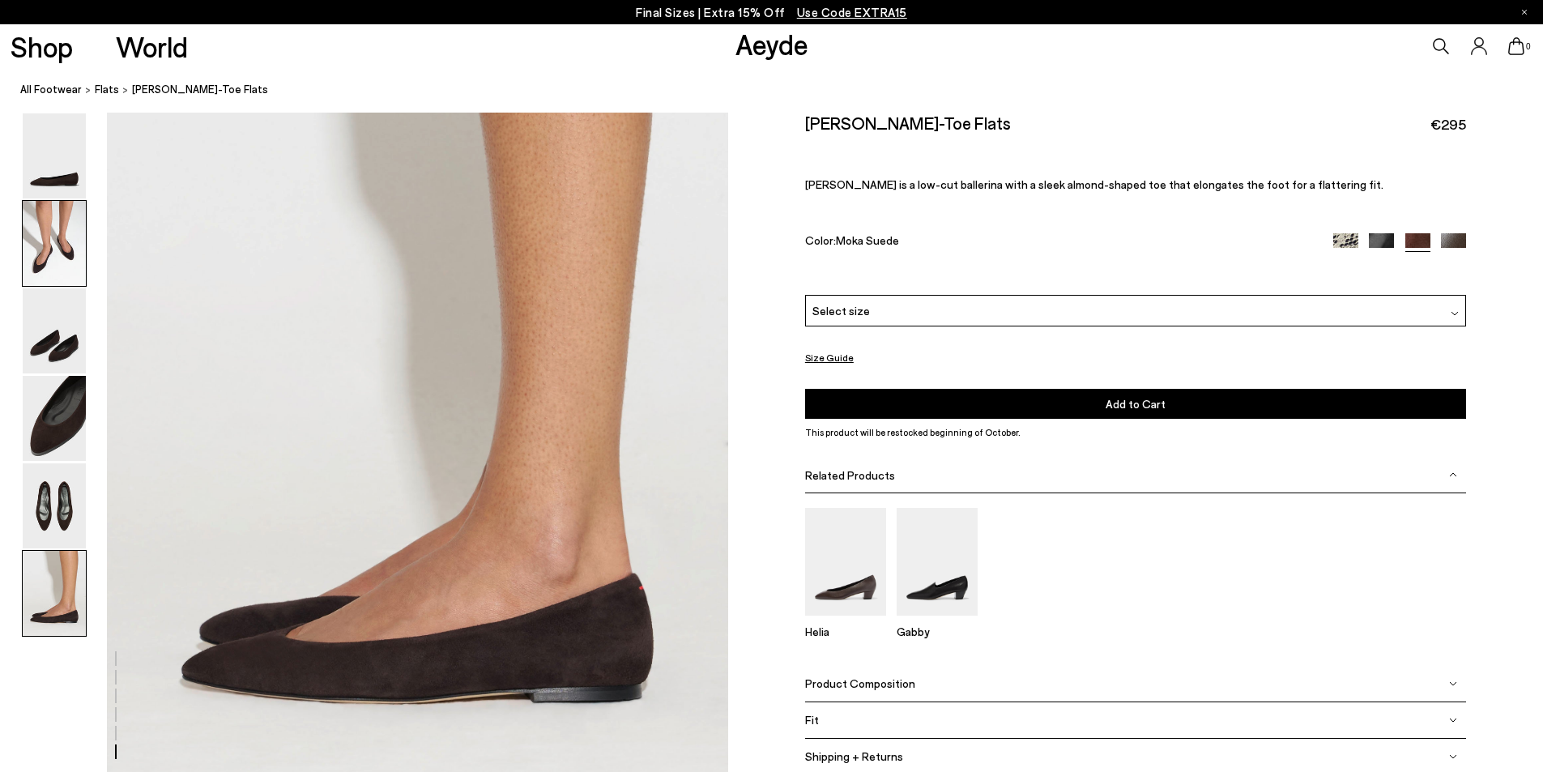
click at [68, 252] on img at bounding box center [54, 243] width 63 height 85
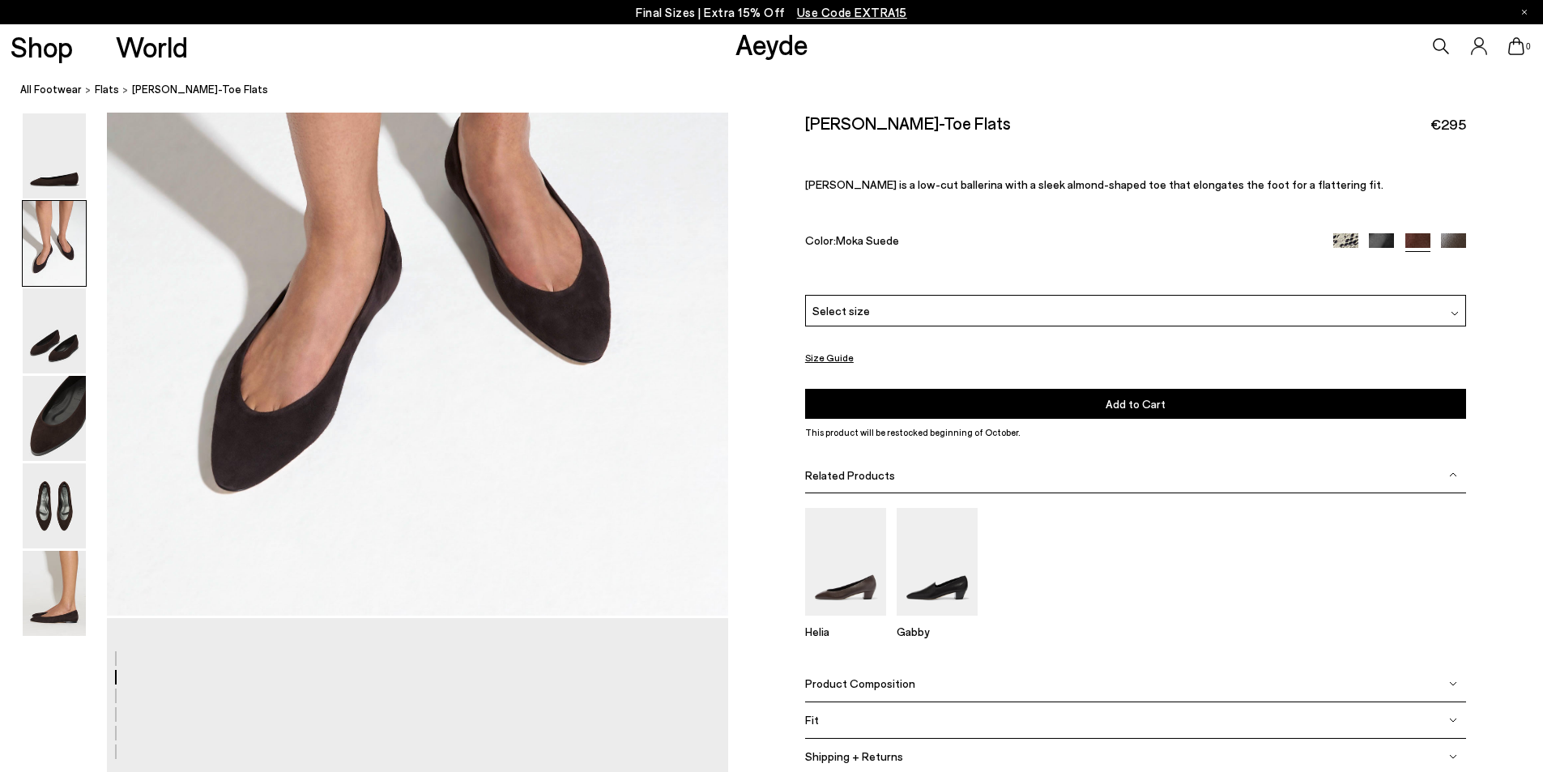
scroll to position [664, 0]
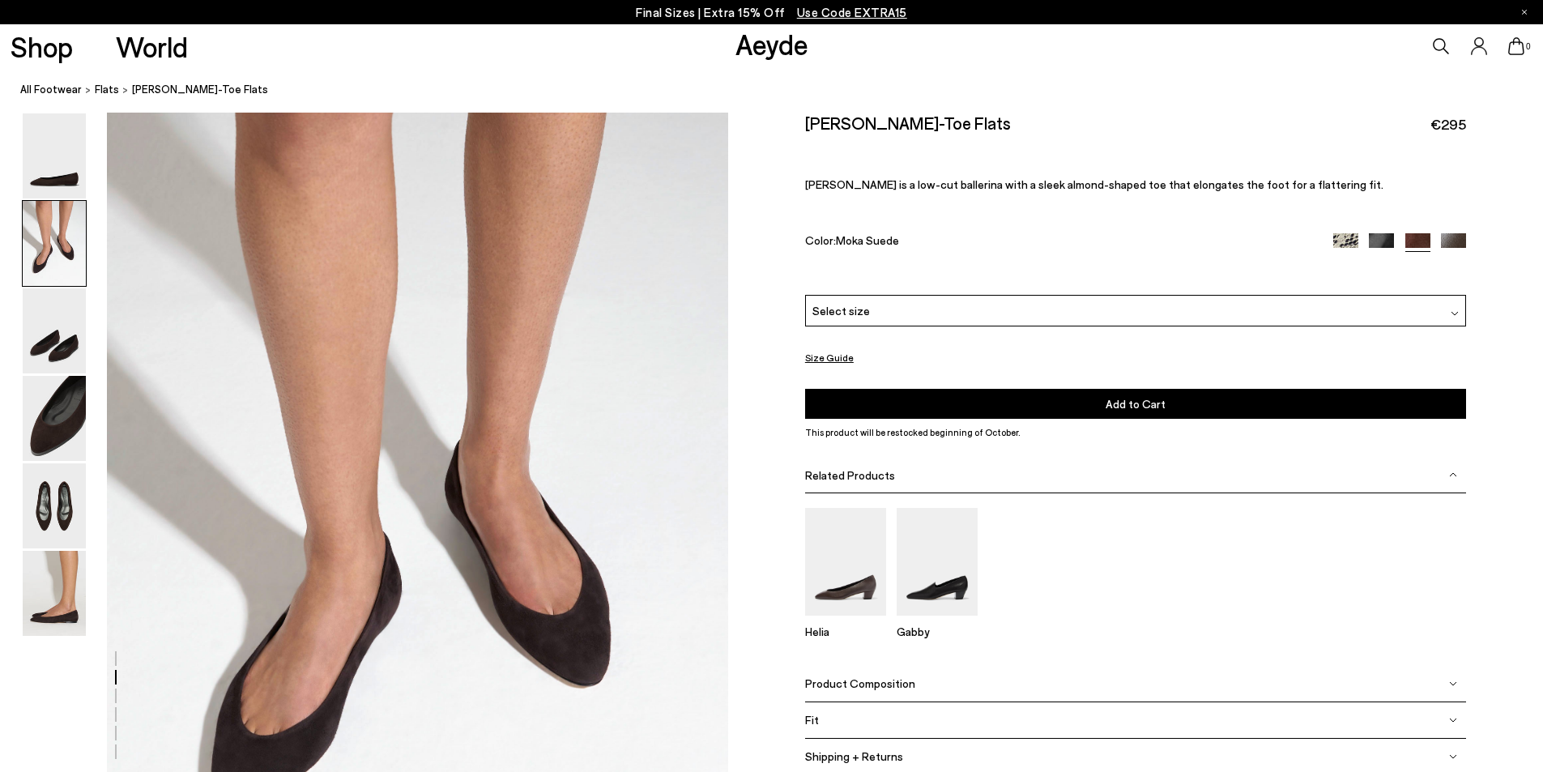
click at [1232, 304] on div "Select size" at bounding box center [1135, 311] width 661 height 32
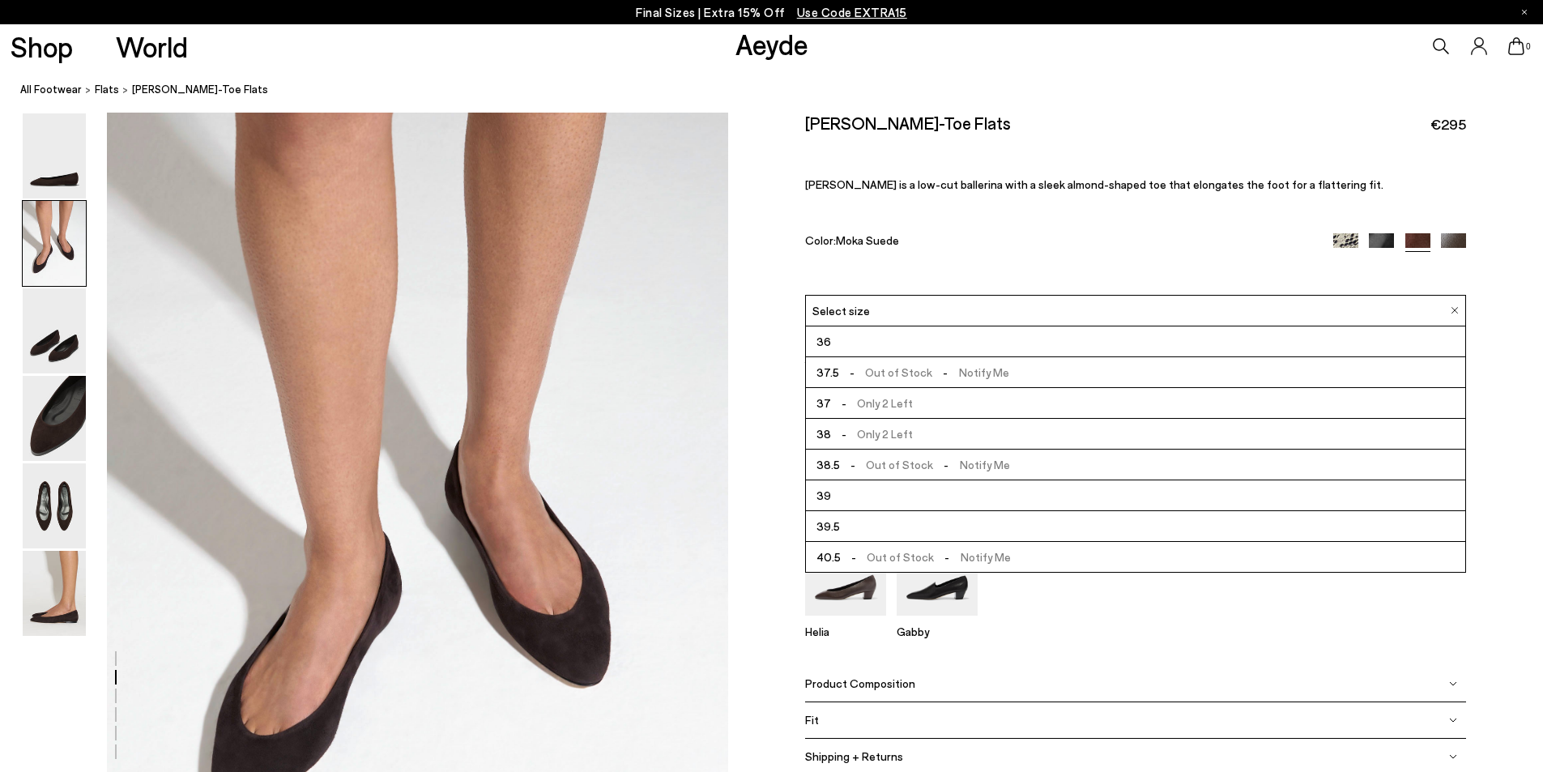
click at [1526, 356] on div "Size Guide Shoes Belt Fit: For those in between sizes or with narrow feet, —rec…" at bounding box center [1135, 455] width 815 height 685
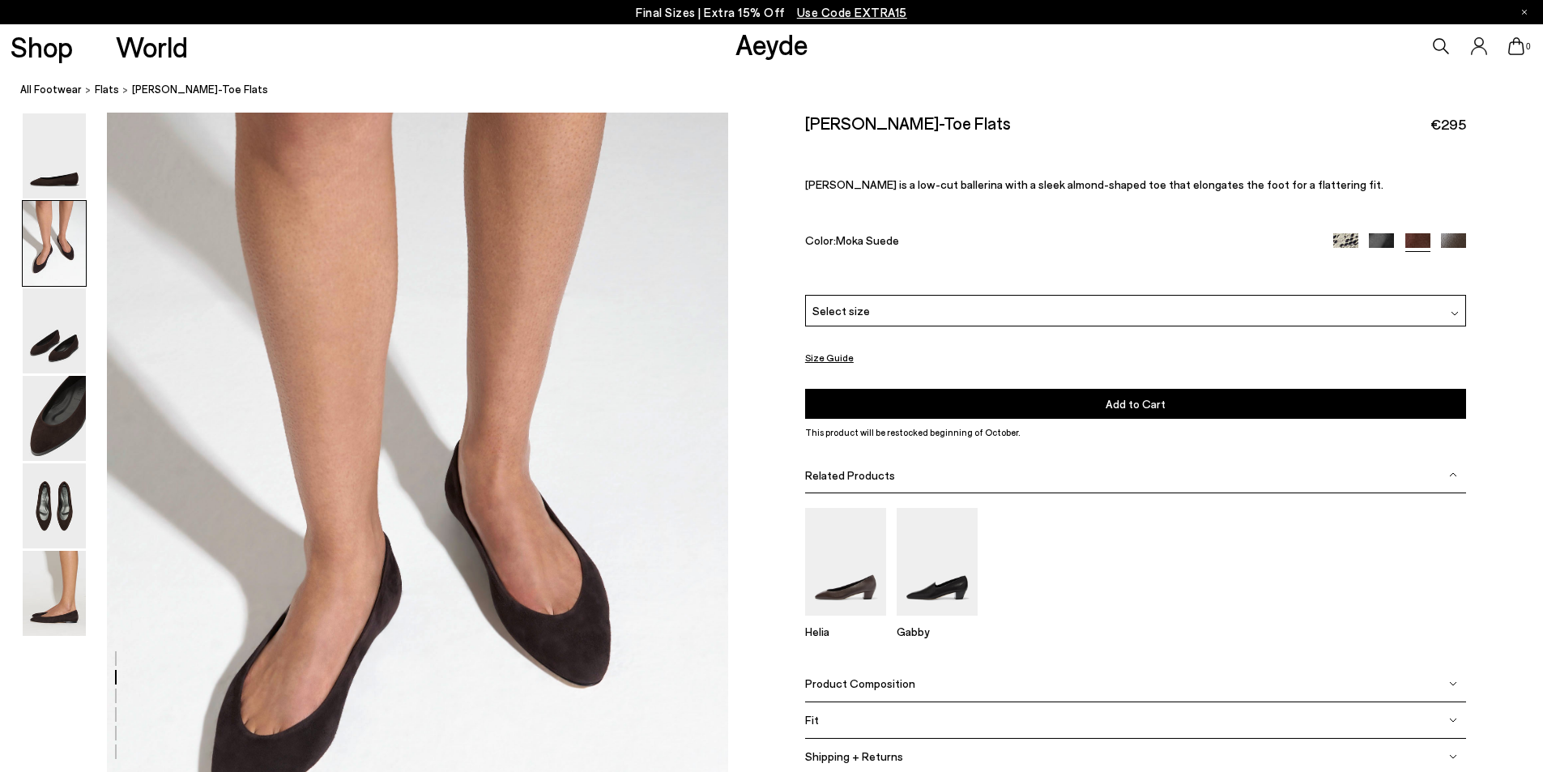
click at [845, 361] on button "Size Guide" at bounding box center [829, 358] width 49 height 20
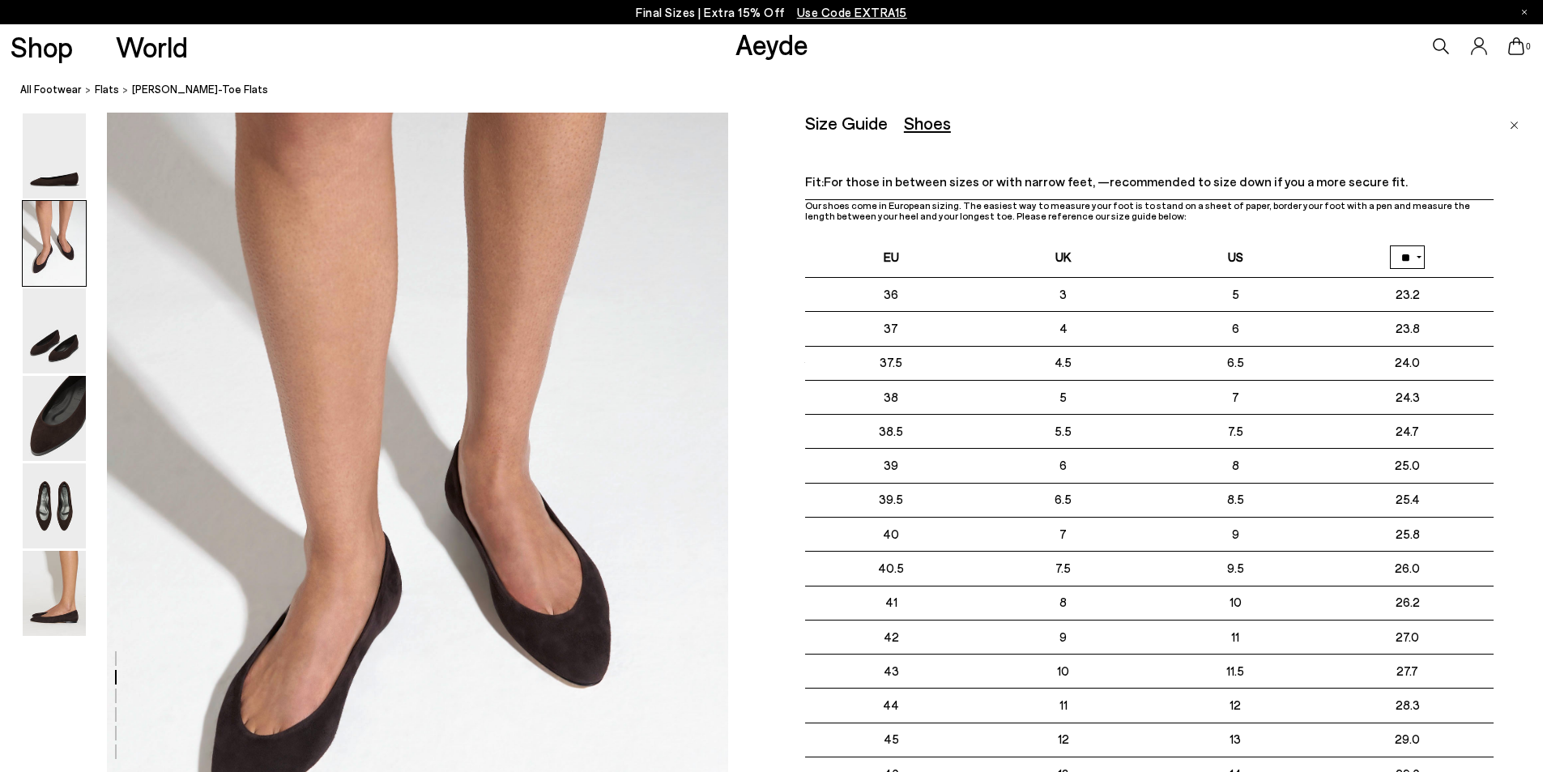
click at [1397, 127] on div "Size Guide Shoes Belt" at bounding box center [1149, 123] width 689 height 20
click at [1516, 128] on img "Close" at bounding box center [1514, 126] width 9 height 8
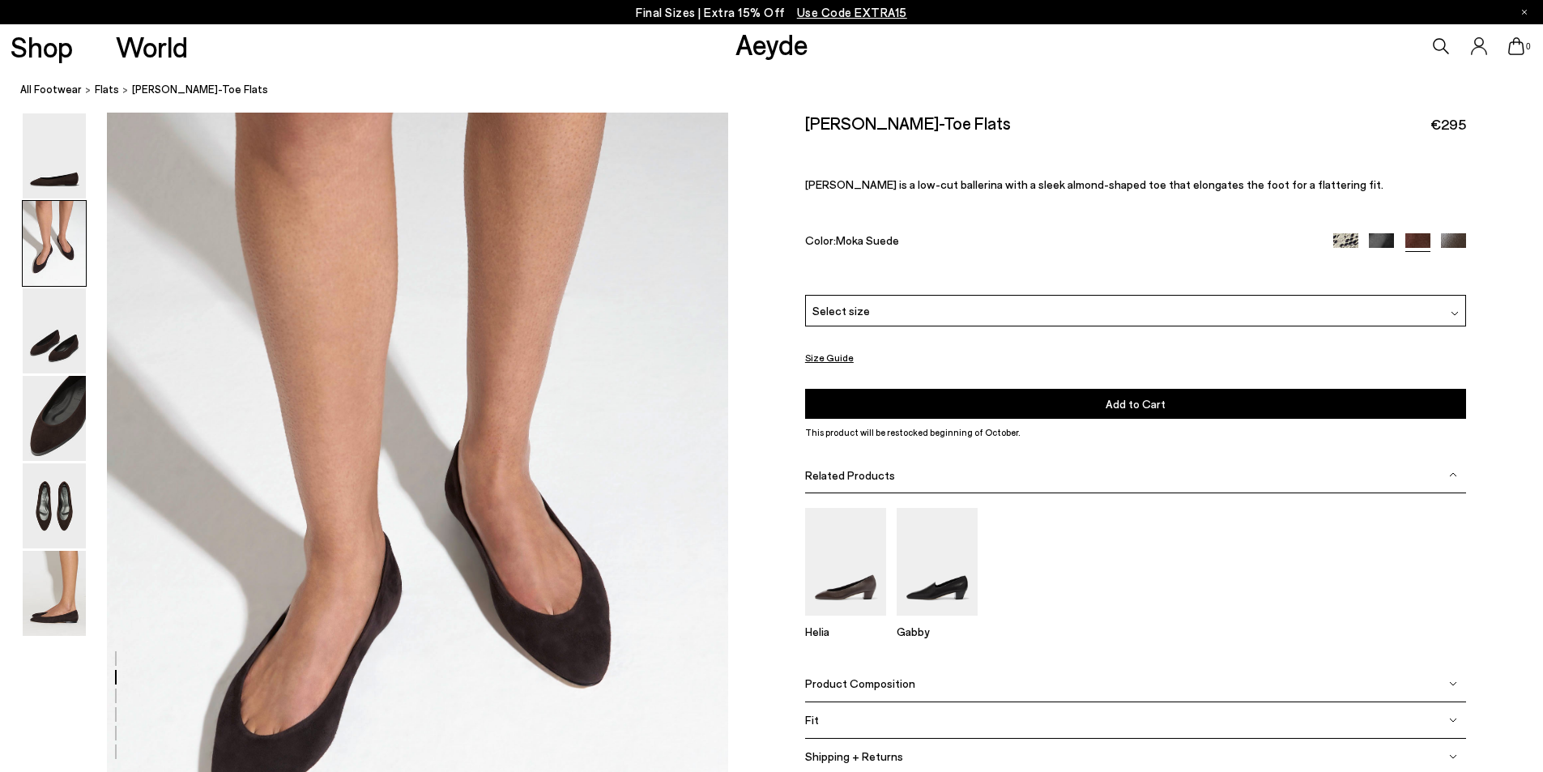
click at [1287, 314] on div "Select size" at bounding box center [1135, 311] width 661 height 32
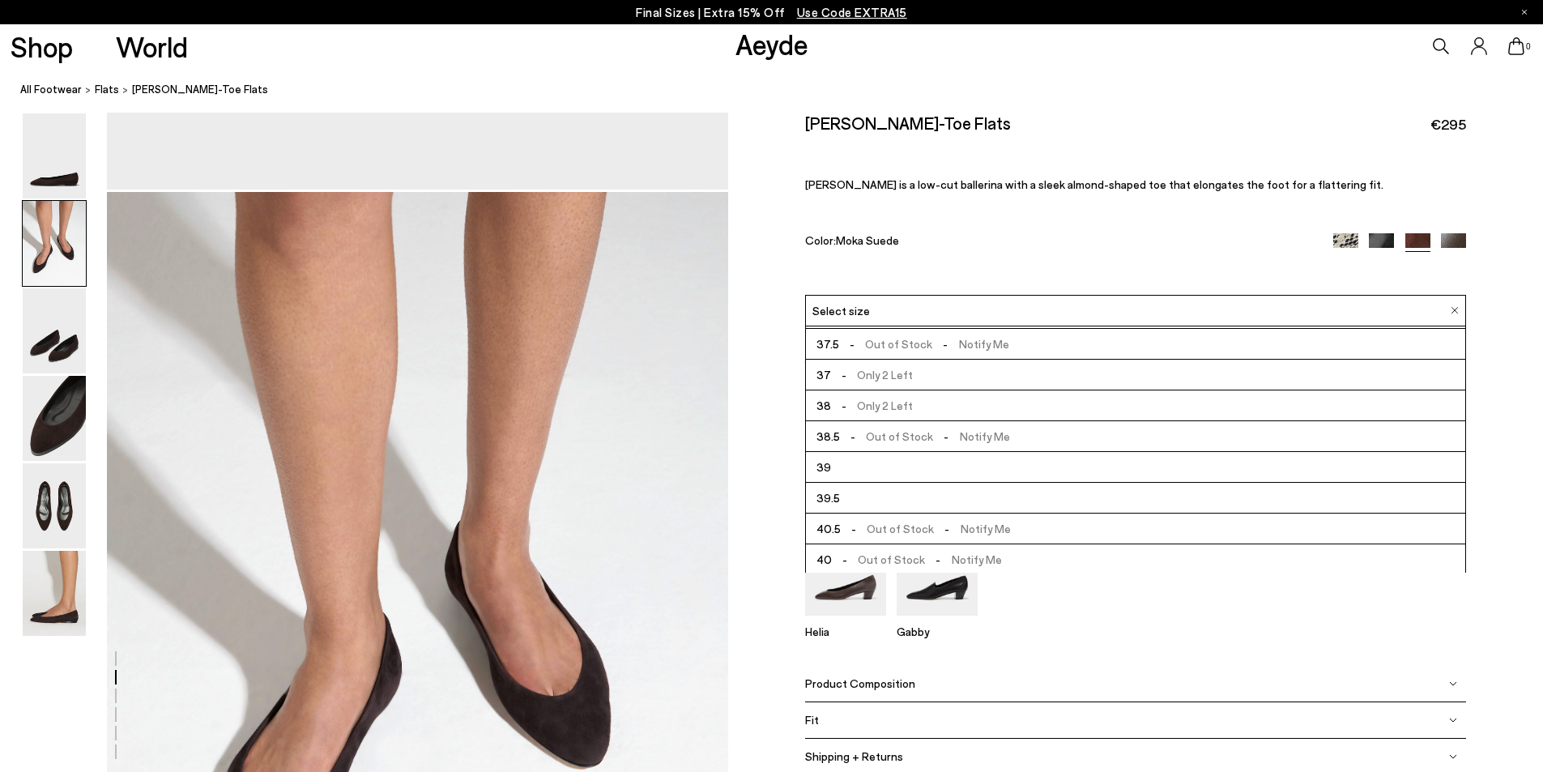
scroll to position [0, 0]
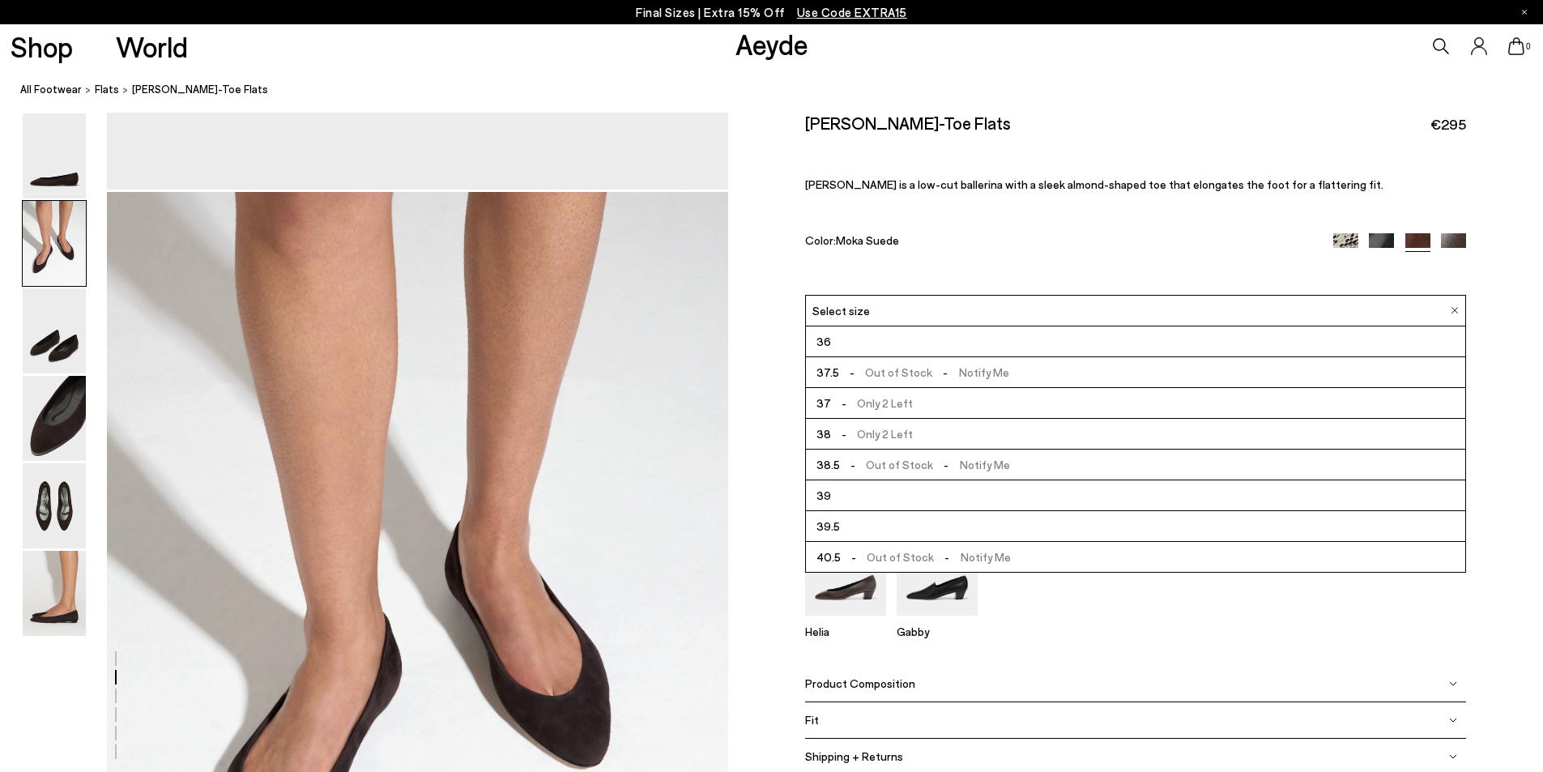
click at [1500, 276] on div "Size Guide Shoes Belt Fit: For those in between sizes or with narrow feet, —rec…" at bounding box center [1135, 455] width 815 height 685
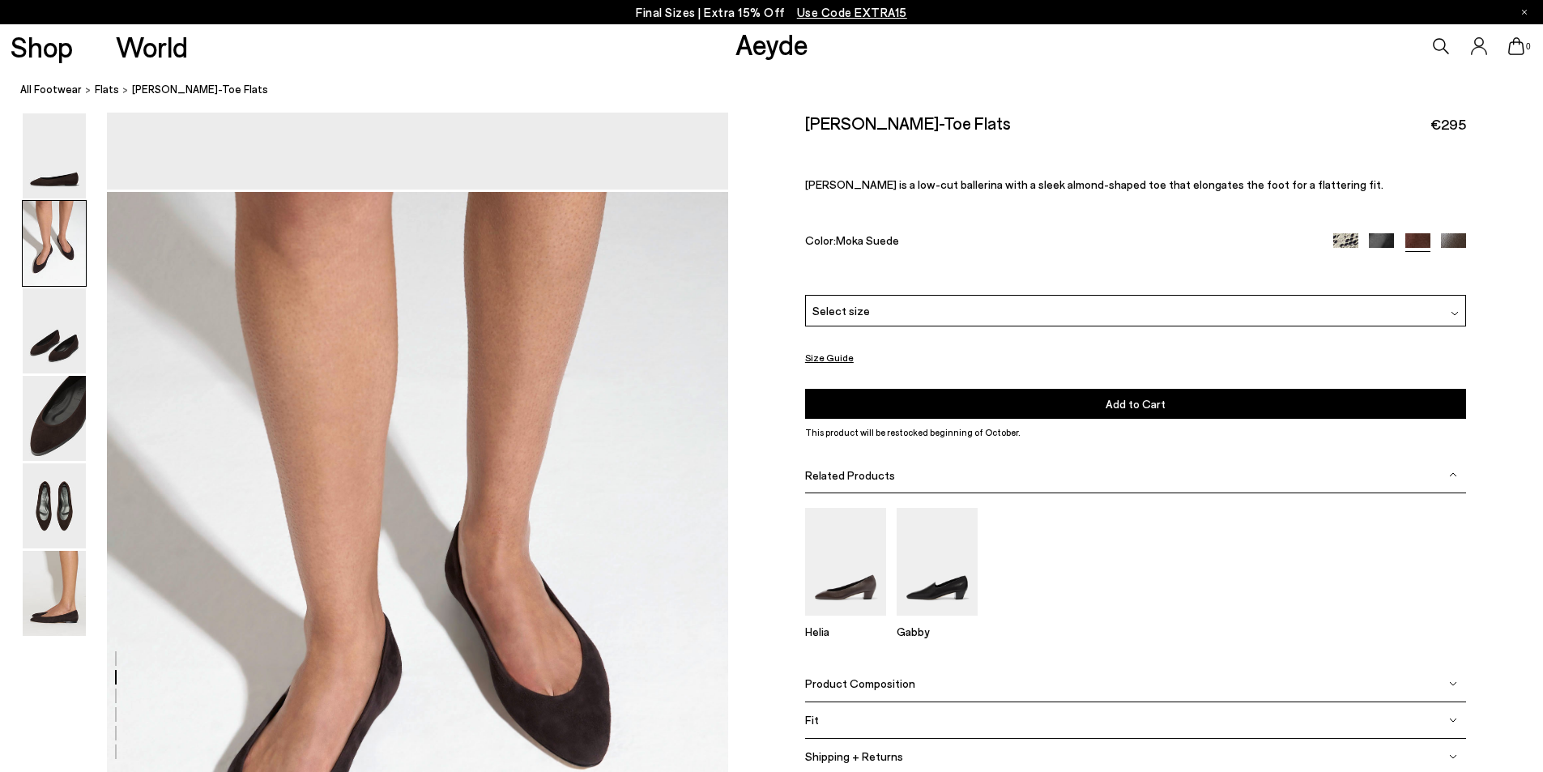
click at [842, 357] on button "Size Guide" at bounding box center [829, 358] width 49 height 20
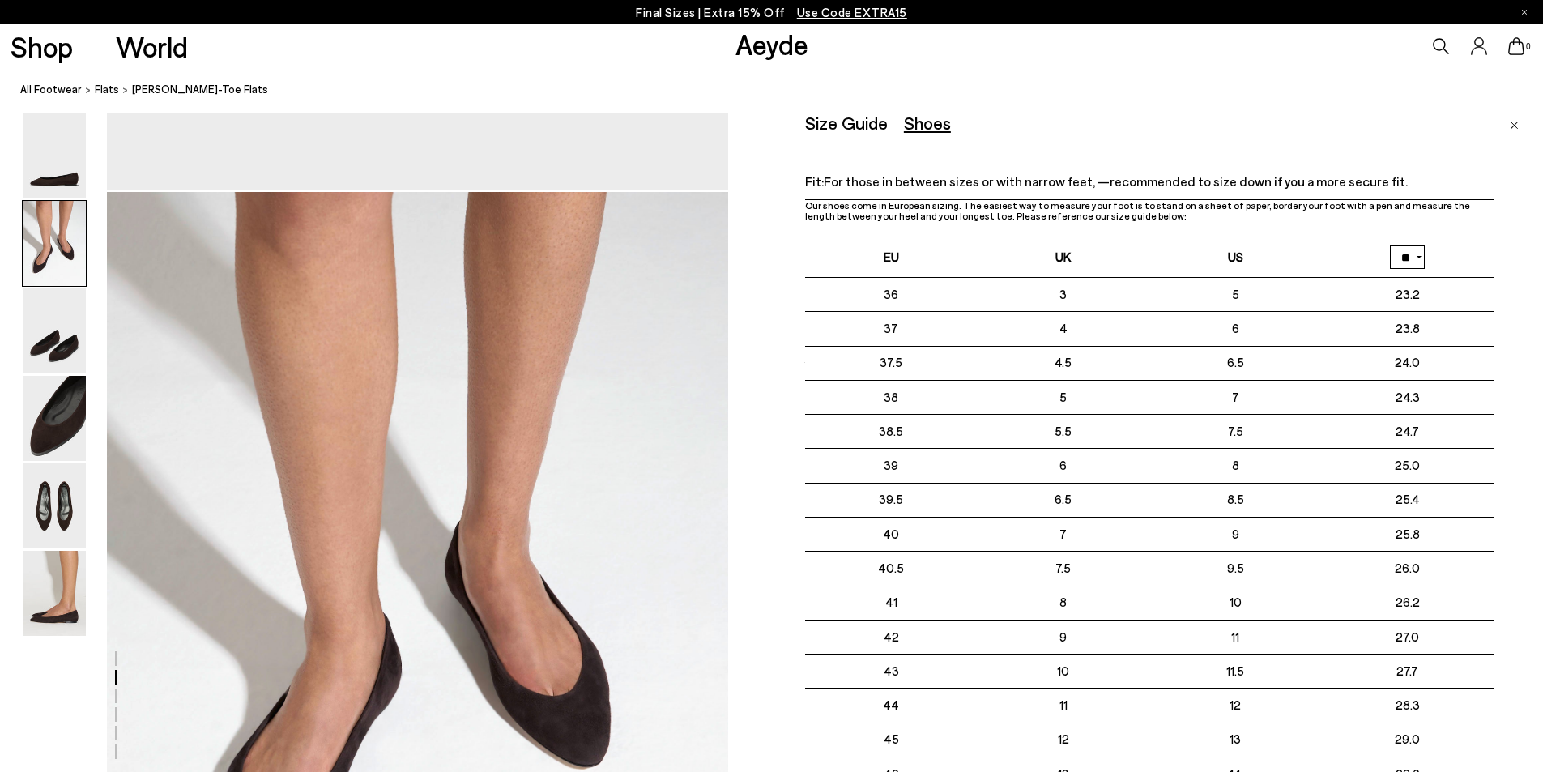
click at [1515, 122] on img "Close" at bounding box center [1514, 126] width 9 height 8
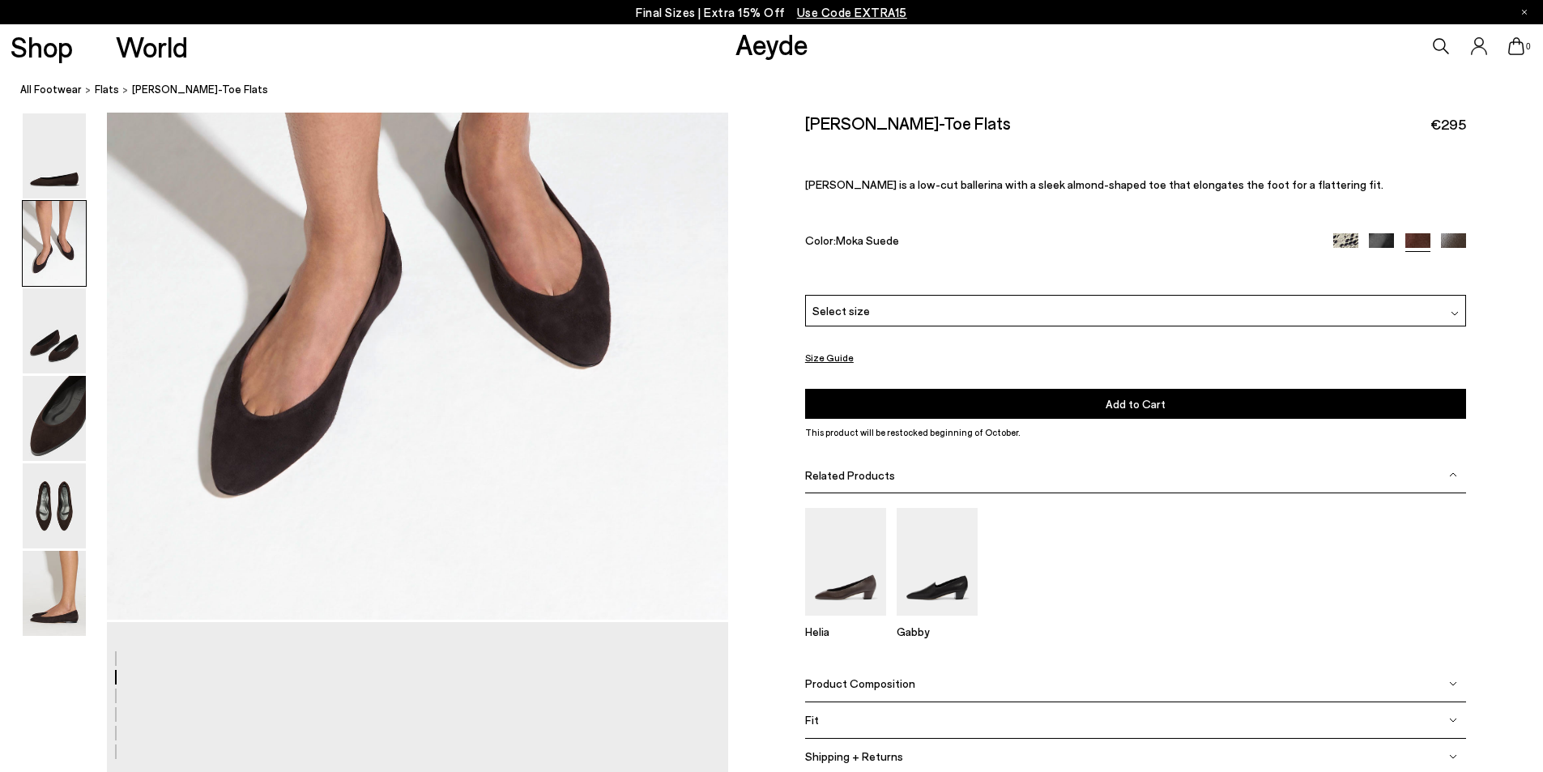
scroll to position [1069, 0]
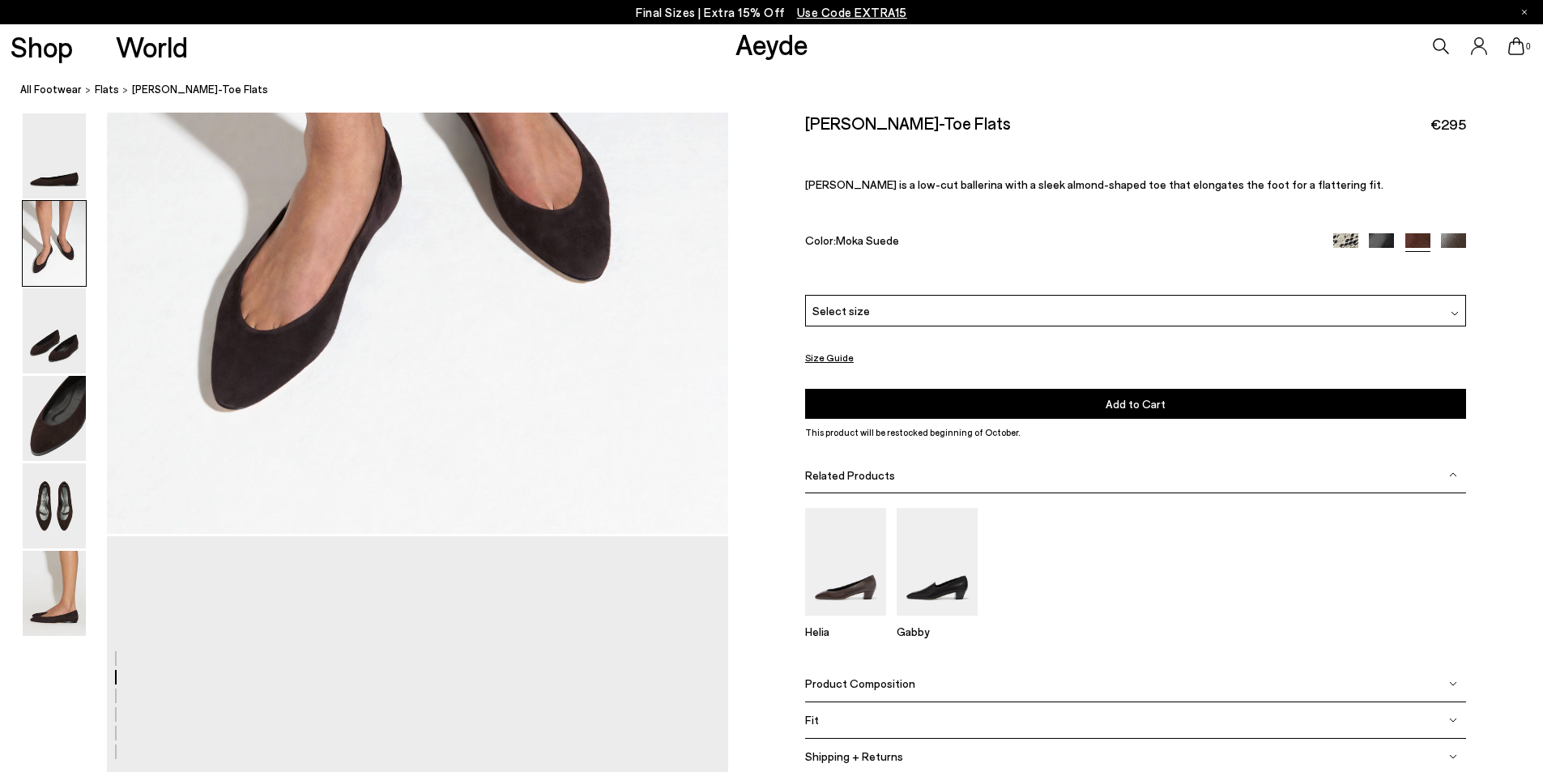
click at [1351, 714] on div "Fit" at bounding box center [1135, 720] width 661 height 36
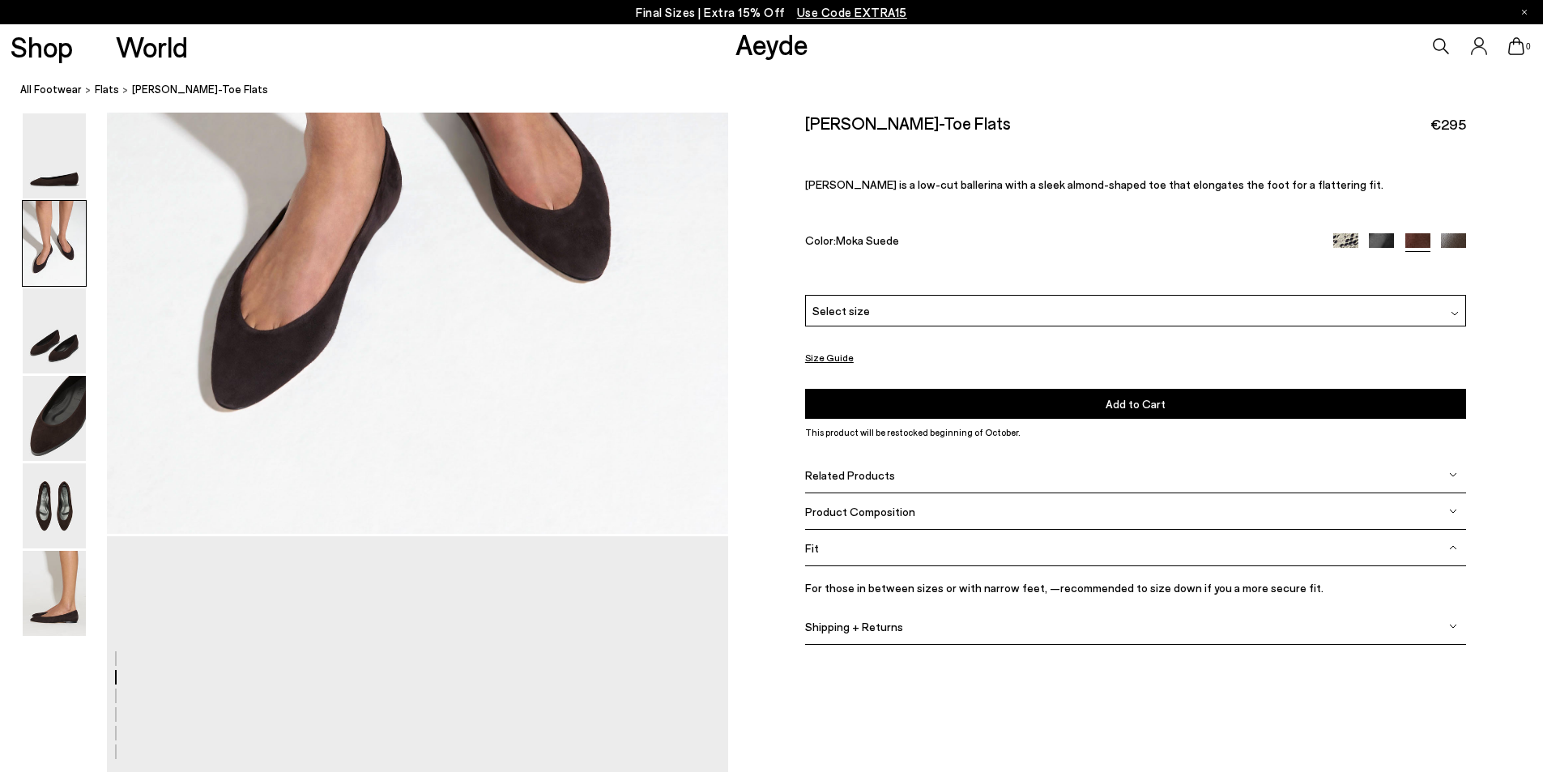
click at [1512, 444] on div "Size Guide Shoes Belt Fit: For those in between sizes or with narrow feet, —rec…" at bounding box center [1135, 391] width 815 height 556
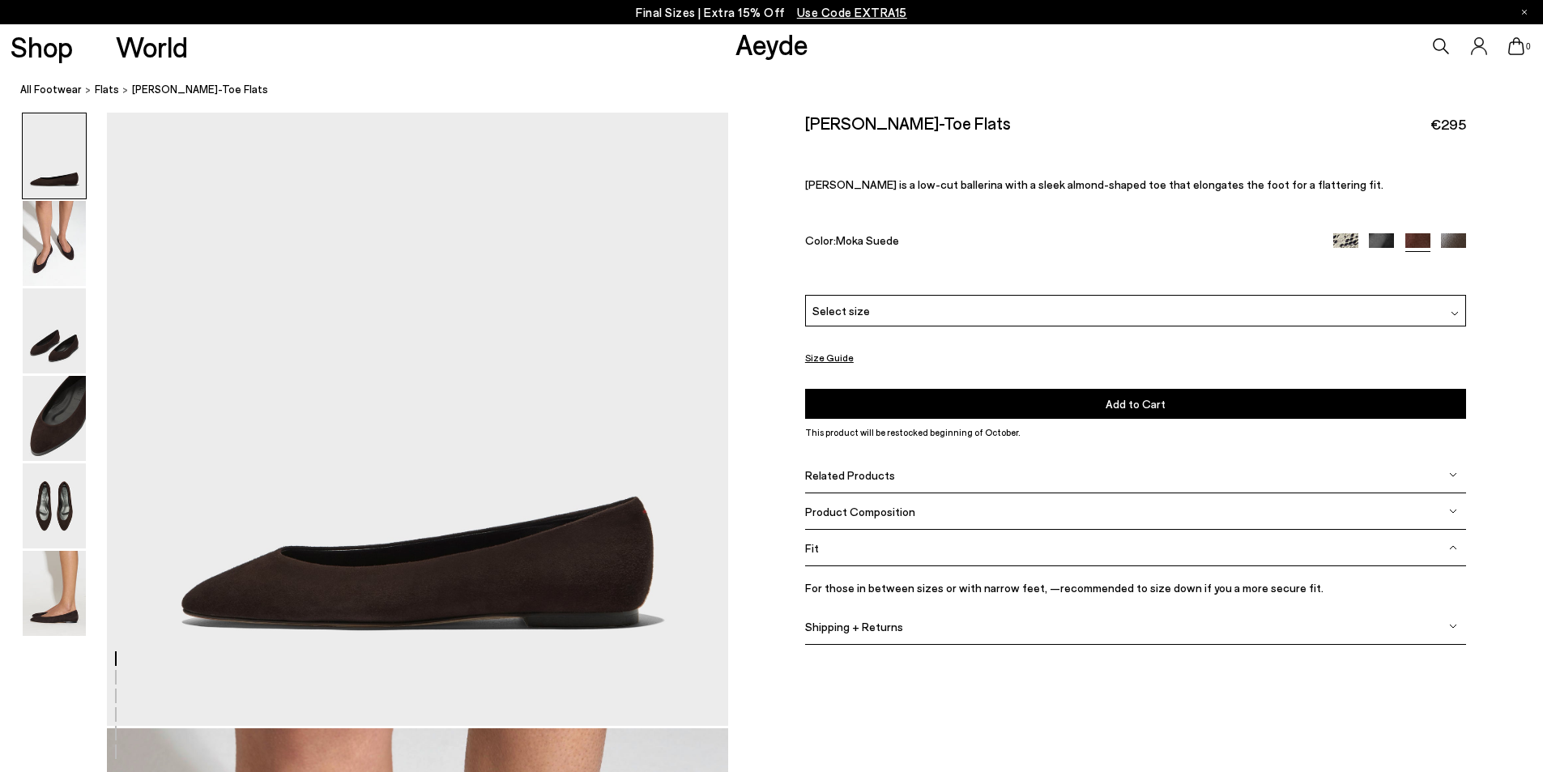
scroll to position [0, 0]
